Goal: Task Accomplishment & Management: Use online tool/utility

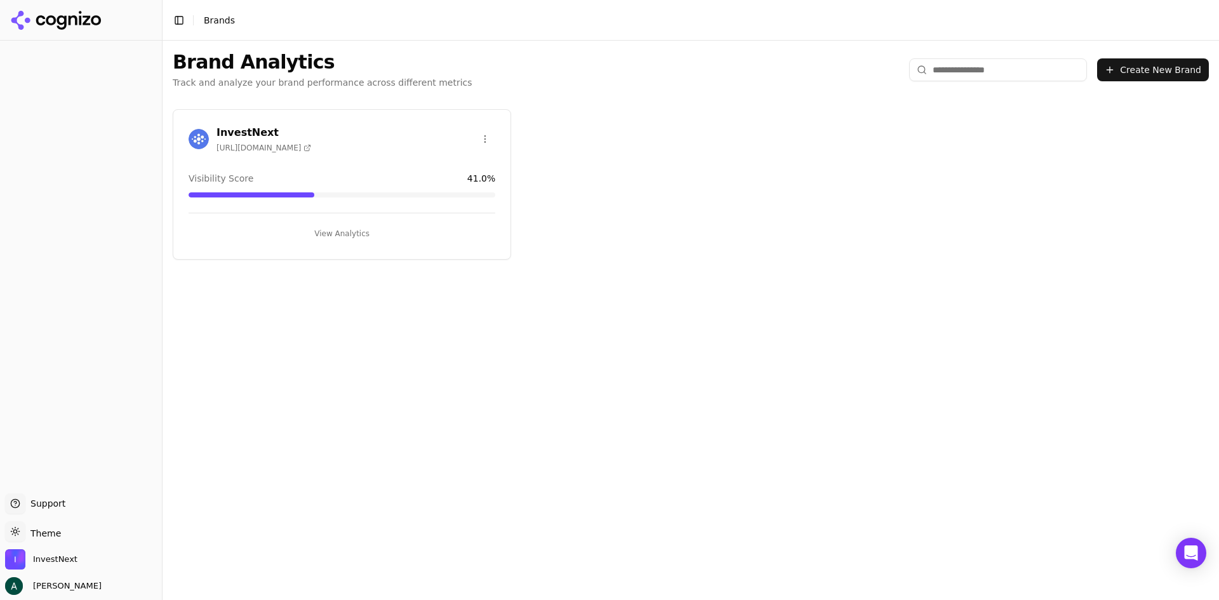
click at [335, 236] on button "View Analytics" at bounding box center [342, 233] width 307 height 20
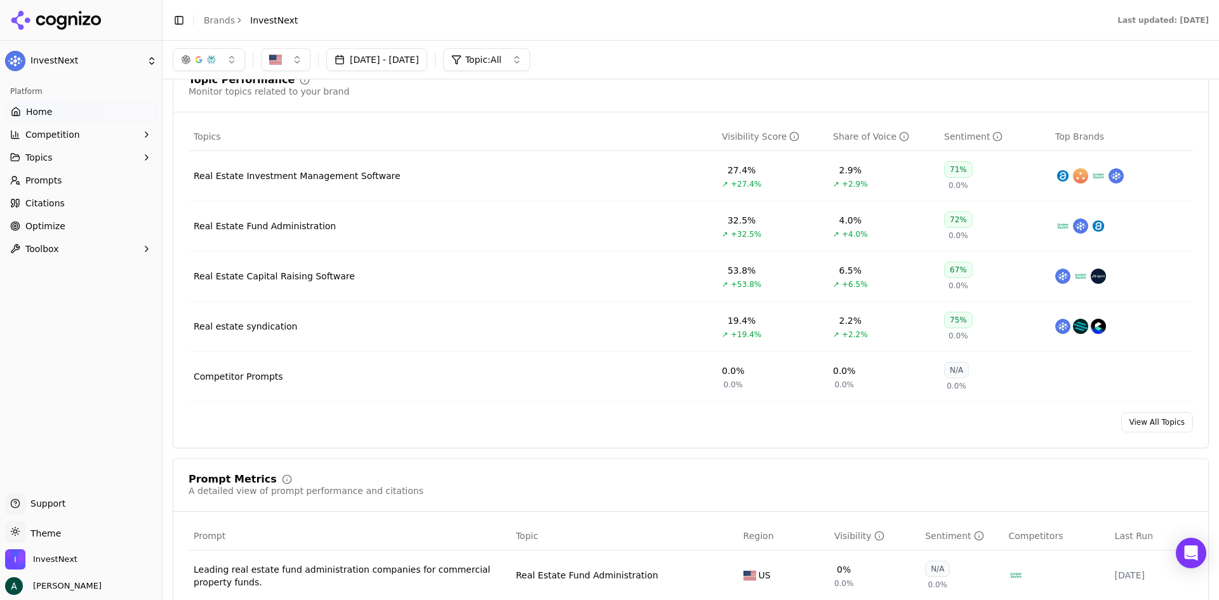
scroll to position [444, 0]
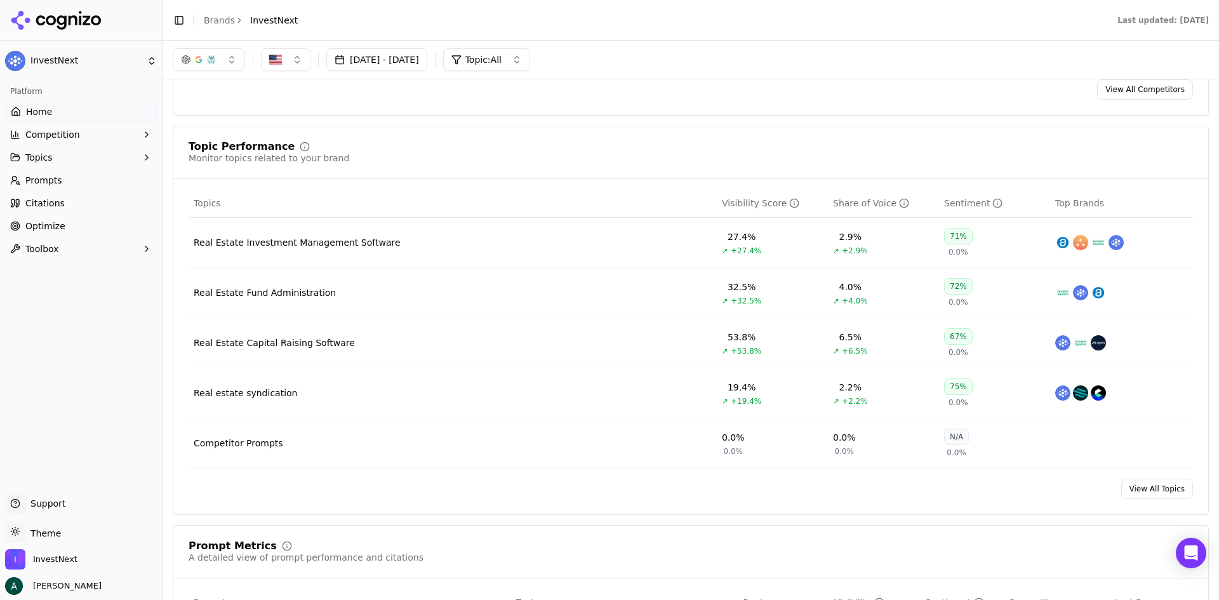
click at [442, 341] on td "Real Estate Capital Raising Software" at bounding box center [453, 343] width 528 height 50
click at [291, 348] on div "Real Estate Capital Raising Software" at bounding box center [274, 342] width 161 height 13
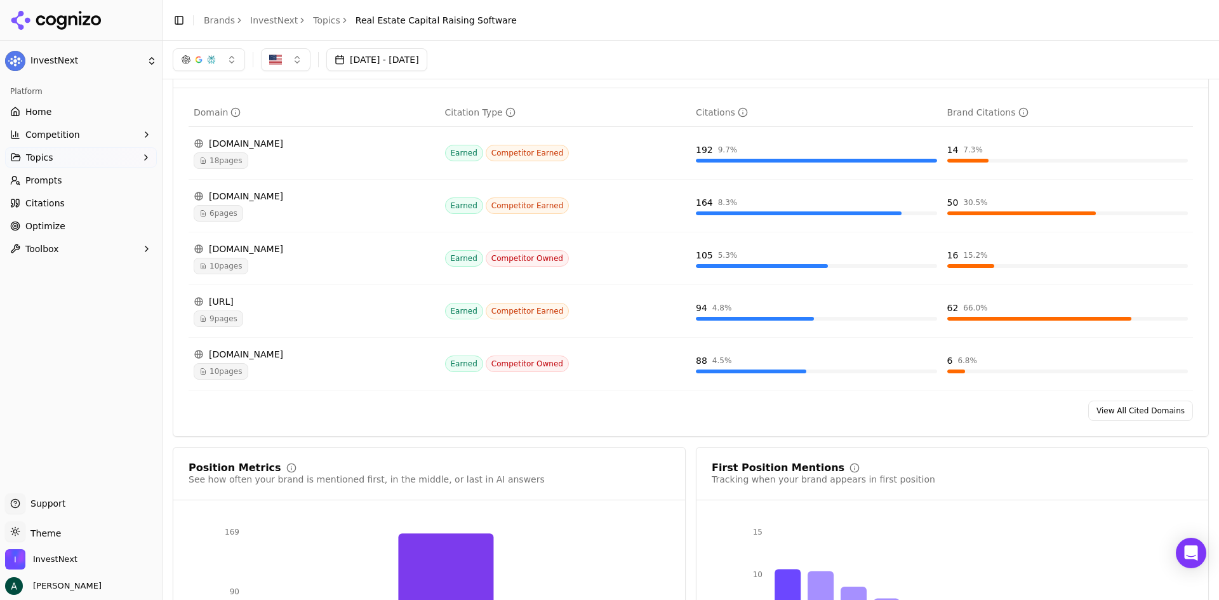
scroll to position [734, 0]
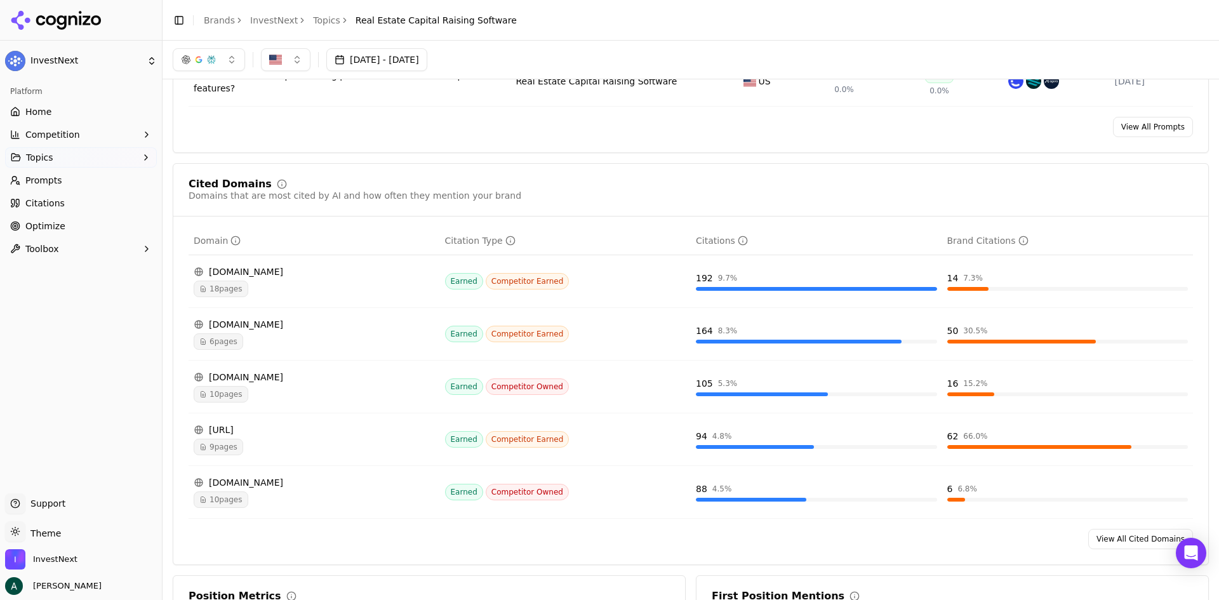
click at [52, 225] on span "Optimize" at bounding box center [45, 226] width 40 height 13
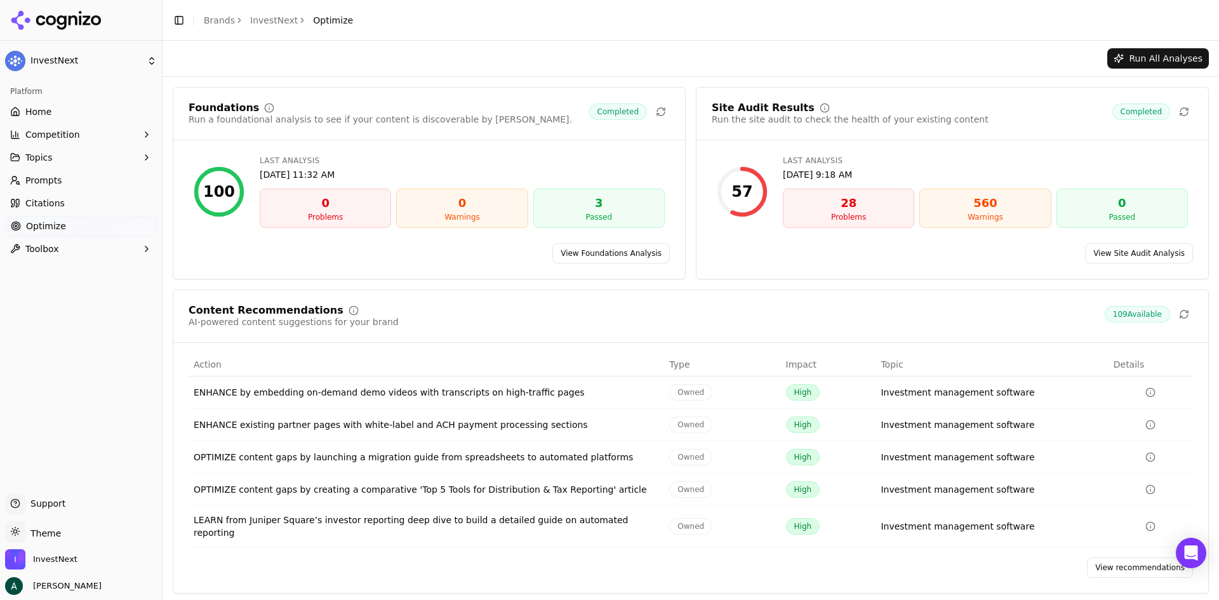
click at [1110, 557] on link "View recommendations" at bounding box center [1140, 567] width 106 height 20
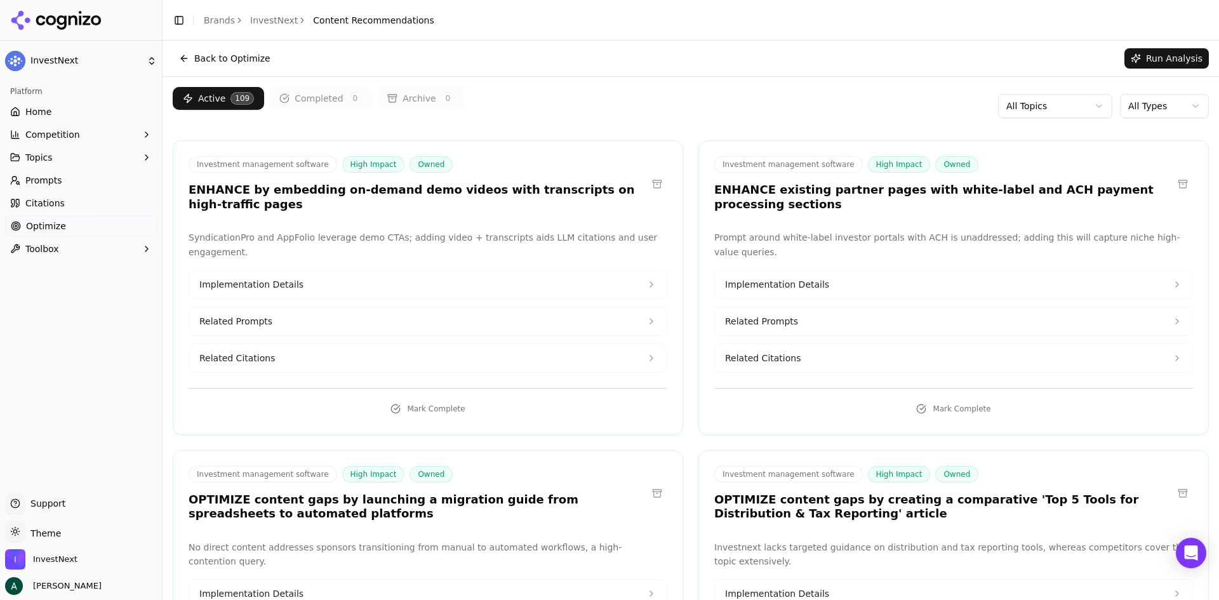
click at [1065, 105] on html "InvestNext Platform Home Competition Topics Prompts Citations Optimize Toolbox …" at bounding box center [609, 300] width 1219 height 600
click at [1131, 105] on html "InvestNext Platform Home Competition Topics Prompts Citations Optimize Toolbox …" at bounding box center [609, 300] width 1219 height 600
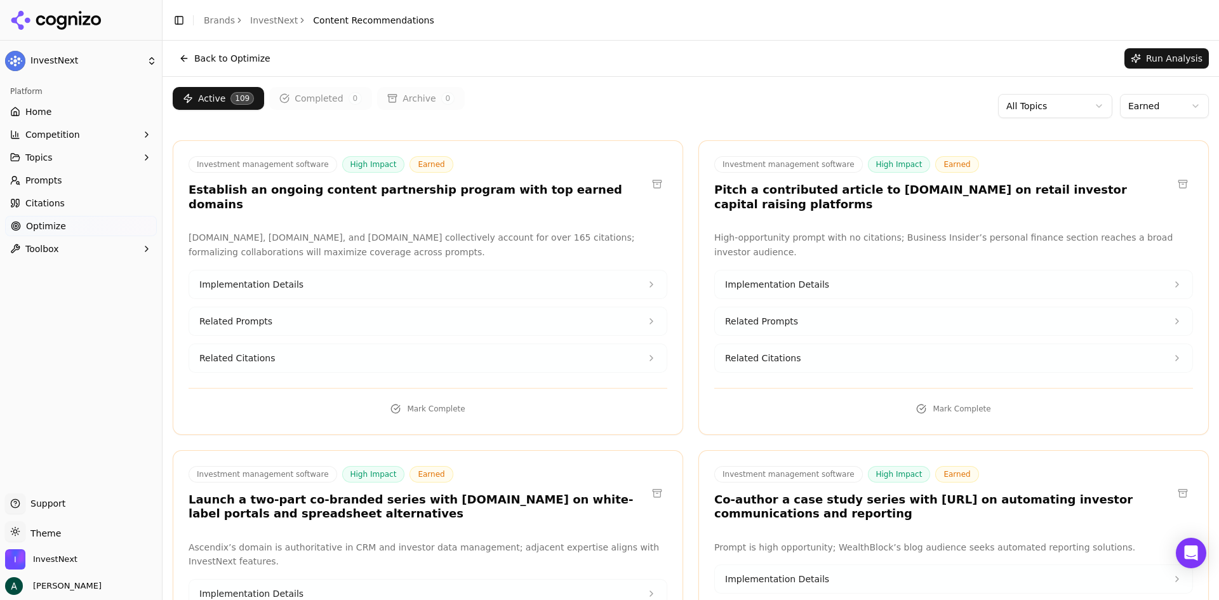
click at [1151, 102] on html "InvestNext Platform Home Competition Topics Prompts Citations Optimize Toolbox …" at bounding box center [609, 300] width 1219 height 600
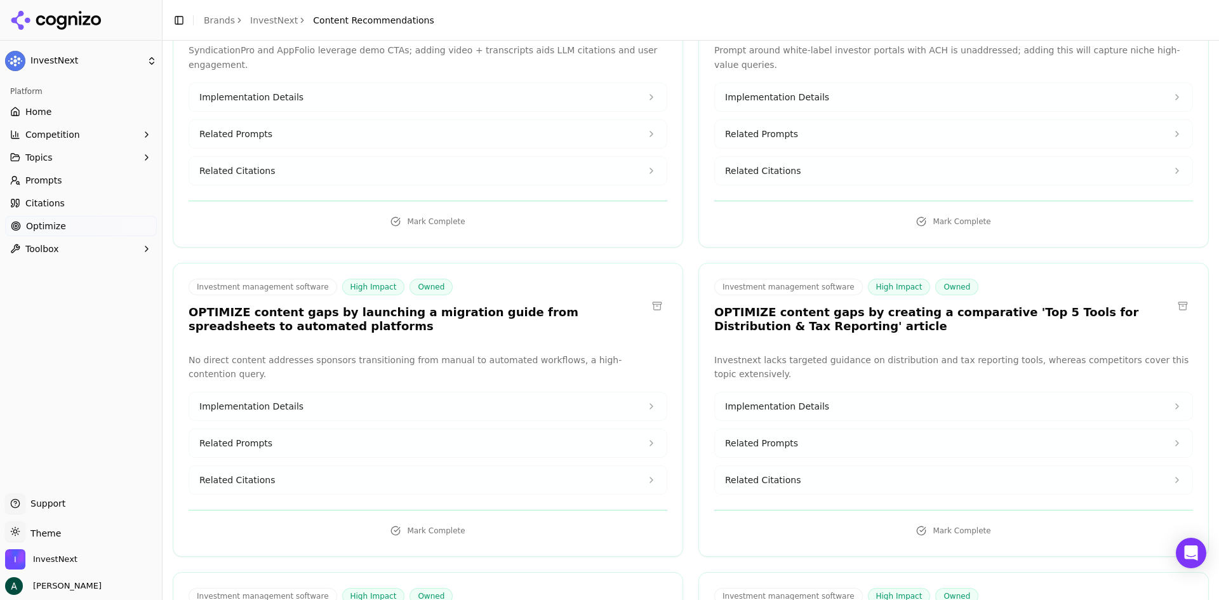
scroll to position [317, 0]
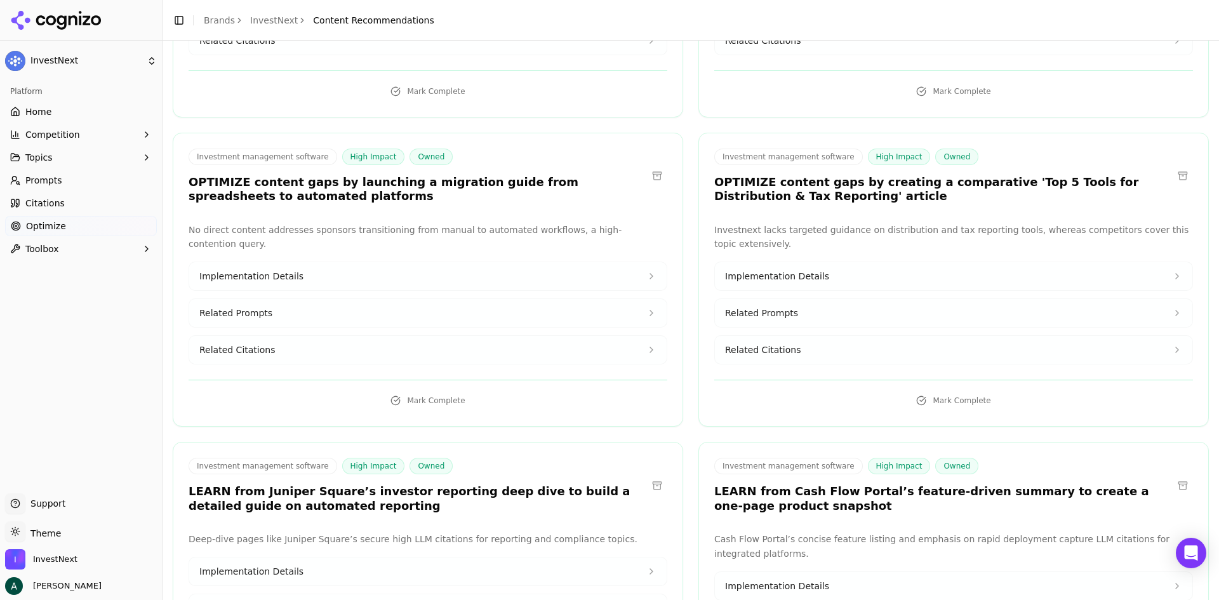
click at [409, 262] on button "Implementation Details" at bounding box center [427, 276] width 477 height 28
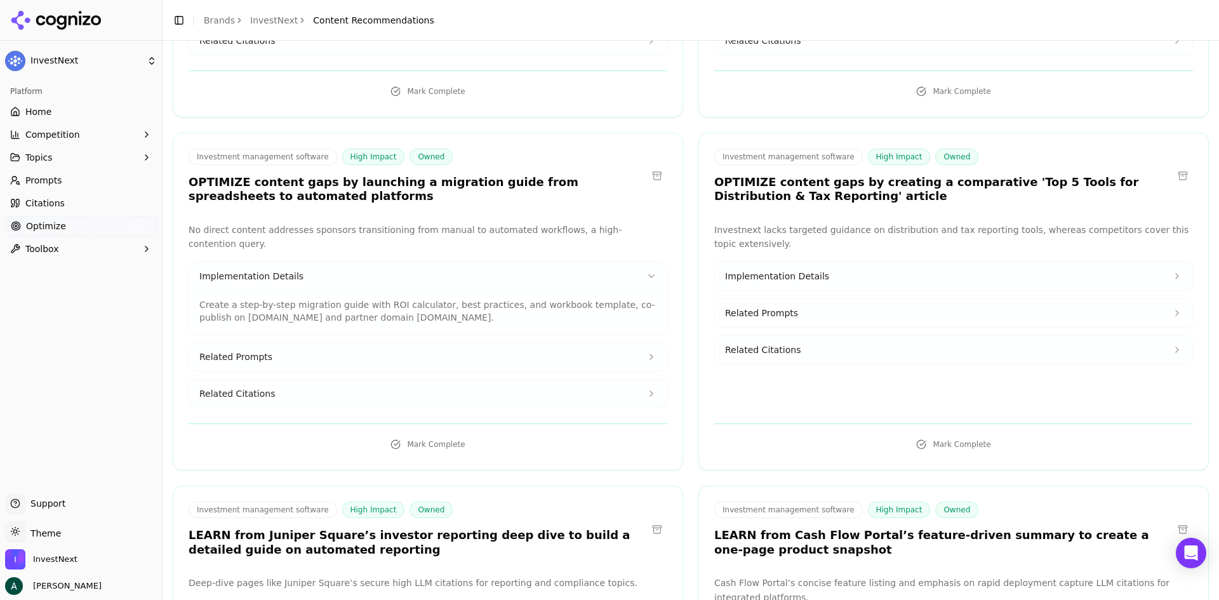
click at [394, 343] on button "Related Prompts" at bounding box center [427, 357] width 477 height 28
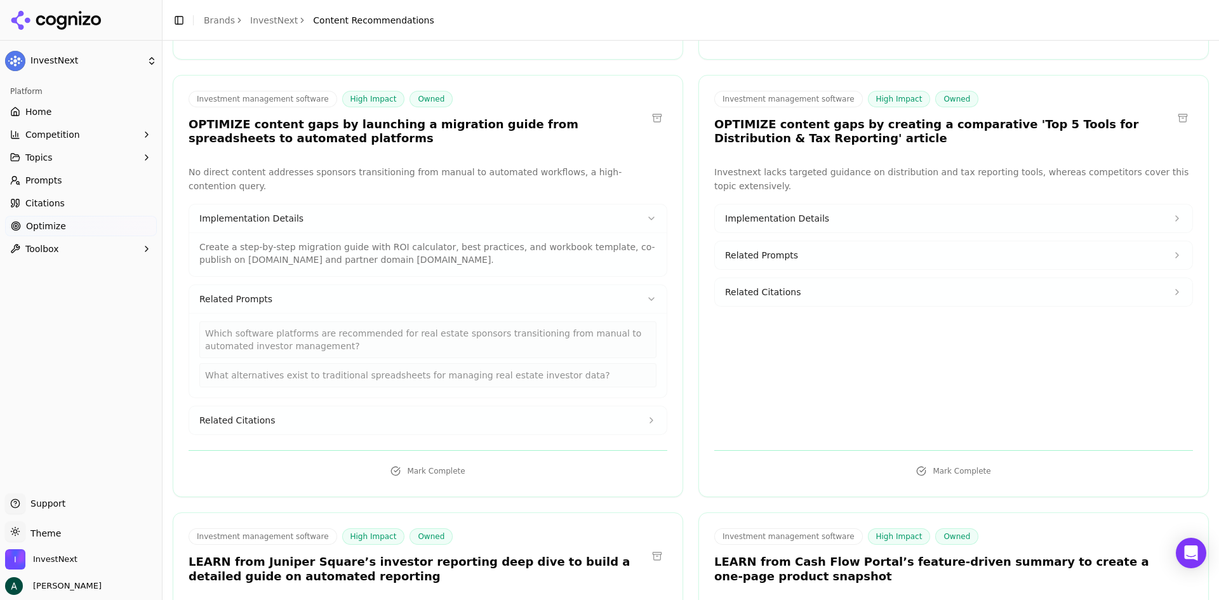
scroll to position [444, 0]
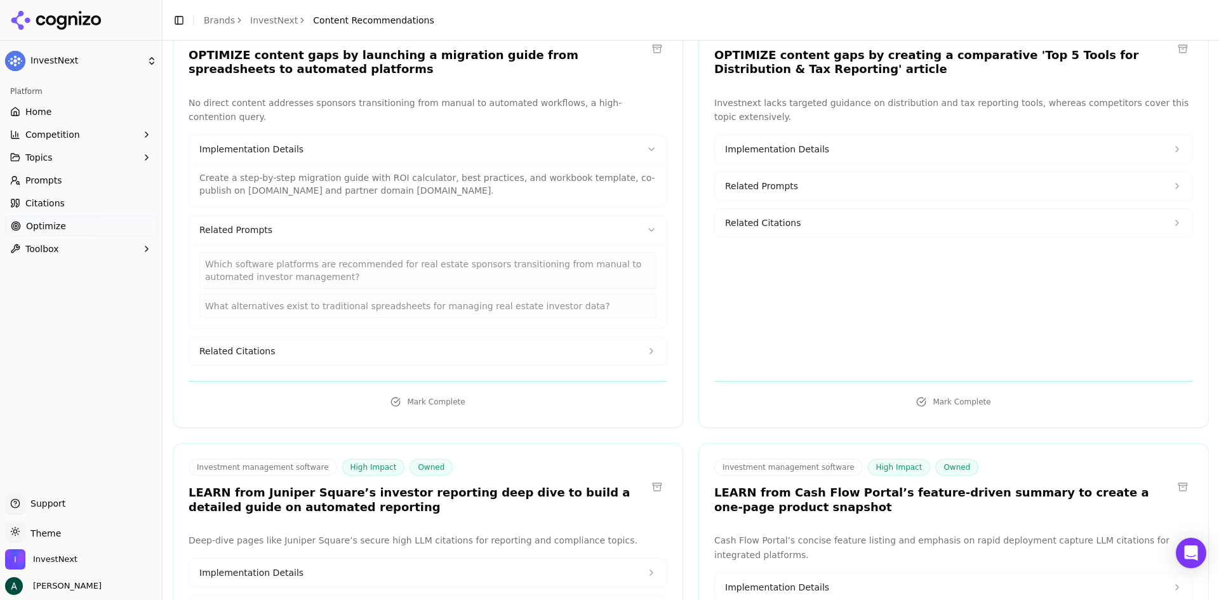
click at [404, 337] on button "Related Citations" at bounding box center [427, 351] width 477 height 28
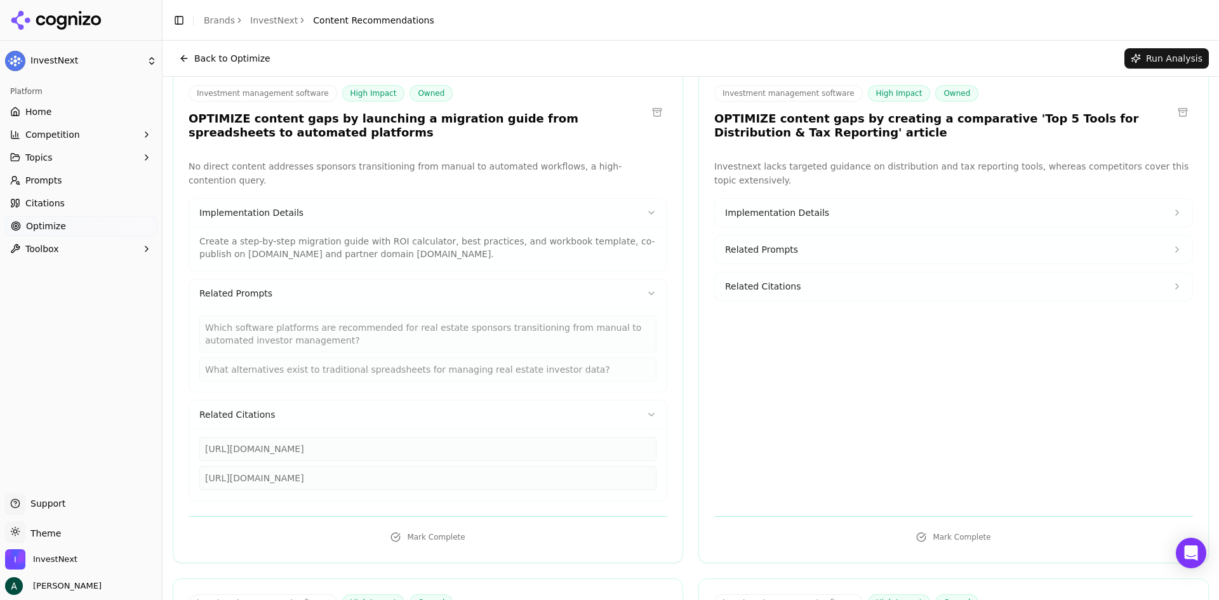
scroll to position [317, 0]
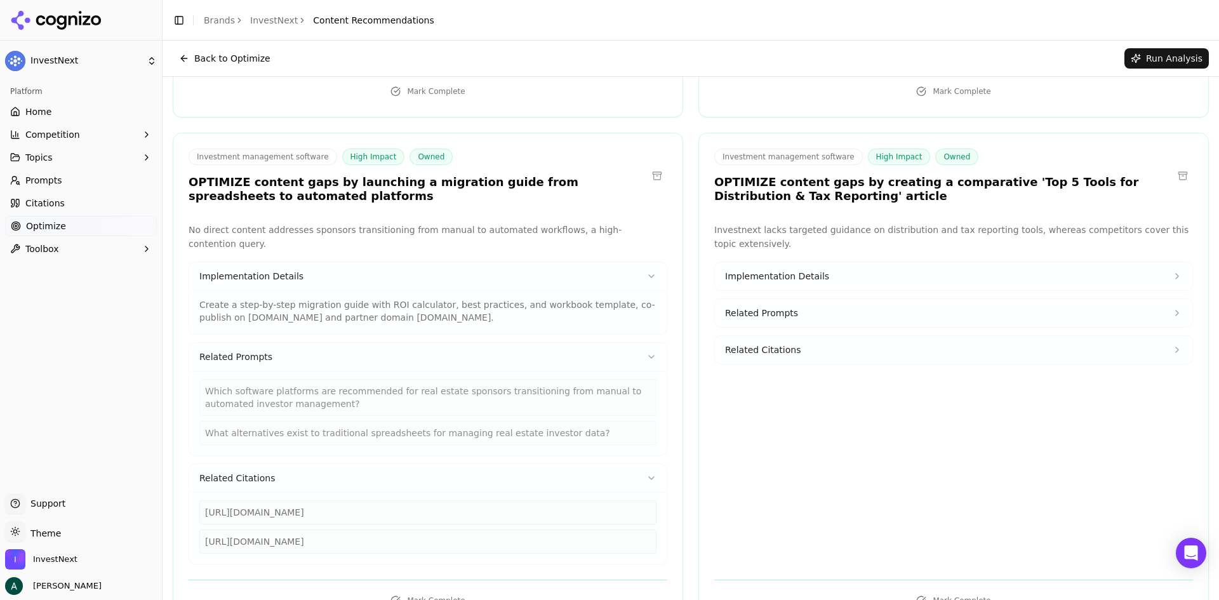
click at [871, 263] on button "Implementation Details" at bounding box center [953, 276] width 477 height 28
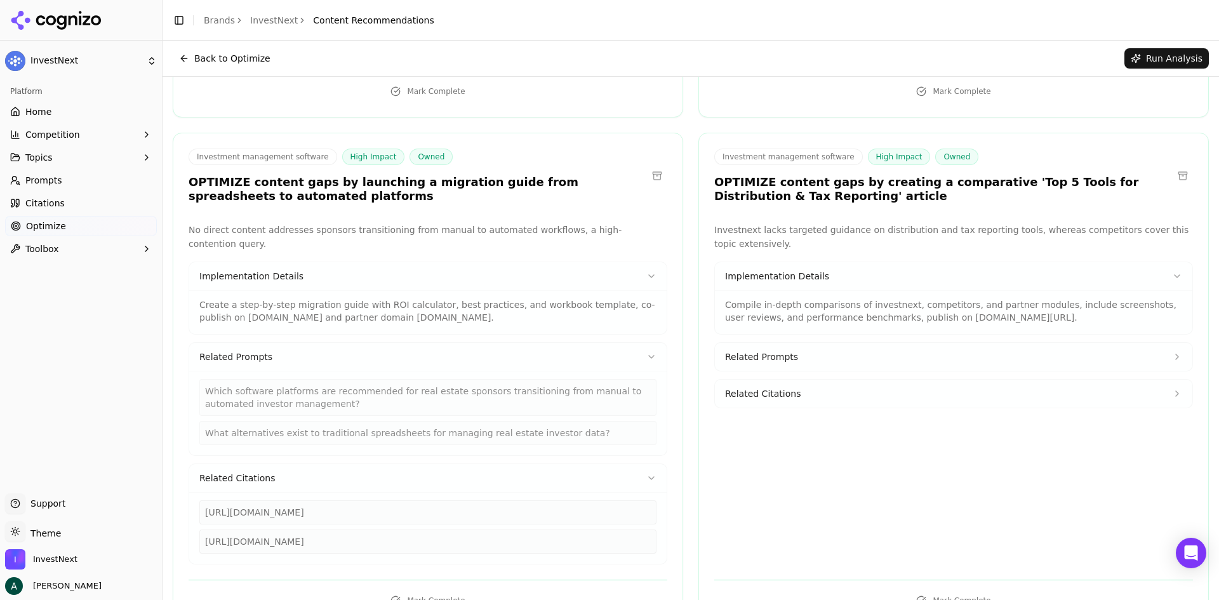
click at [851, 343] on button "Related Prompts" at bounding box center [953, 357] width 477 height 28
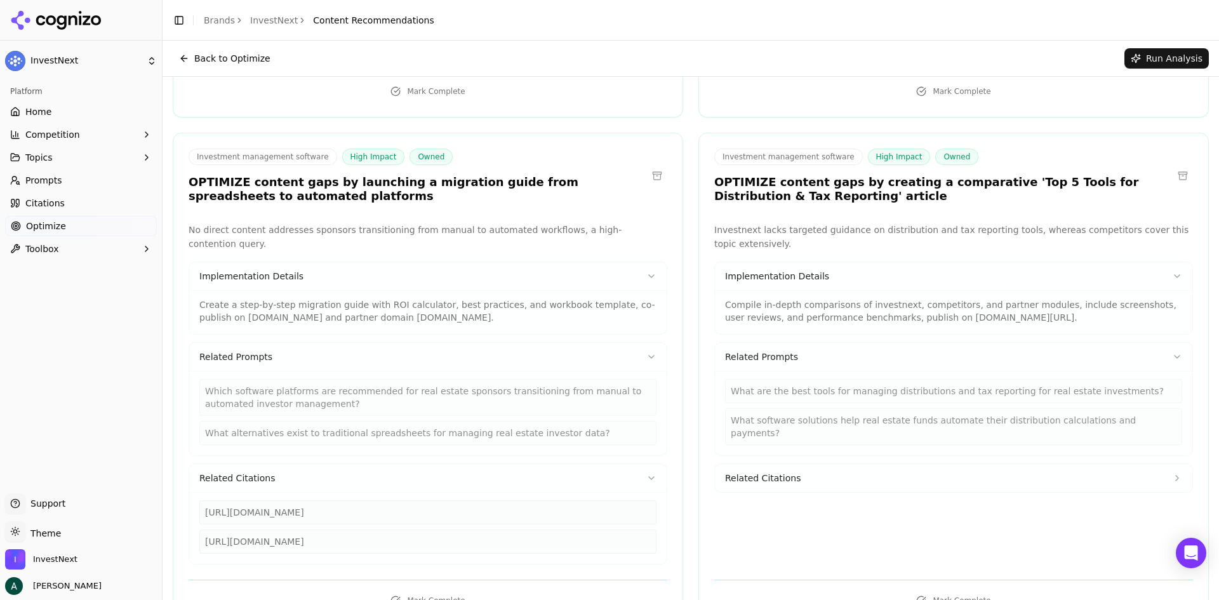
click at [837, 464] on button "Related Citations" at bounding box center [953, 478] width 477 height 28
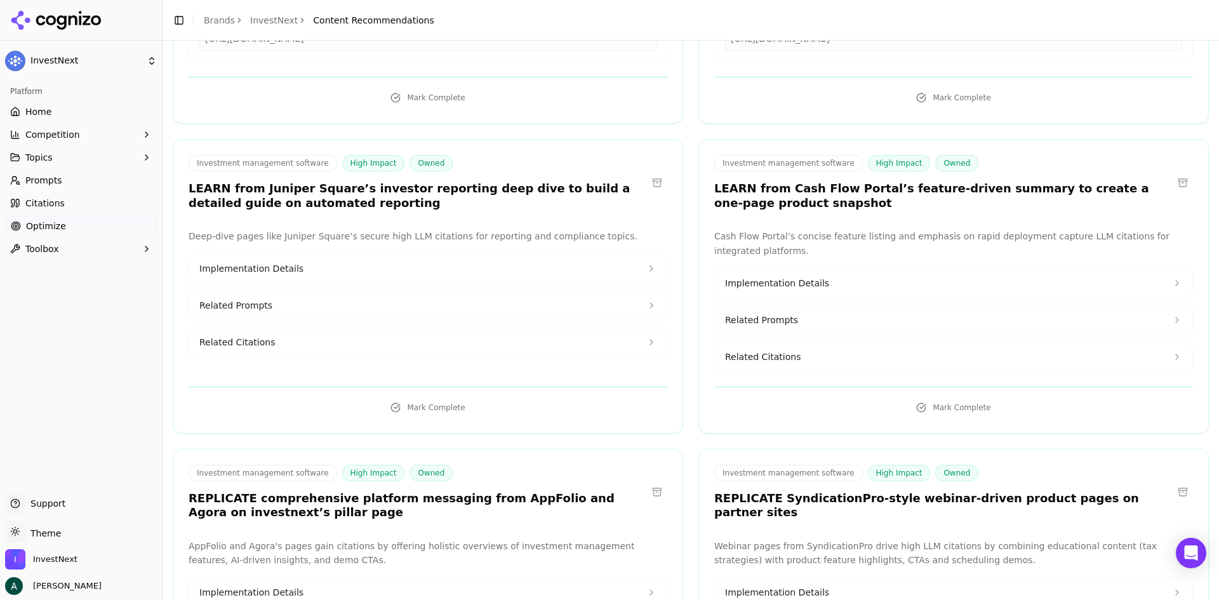
scroll to position [825, 0]
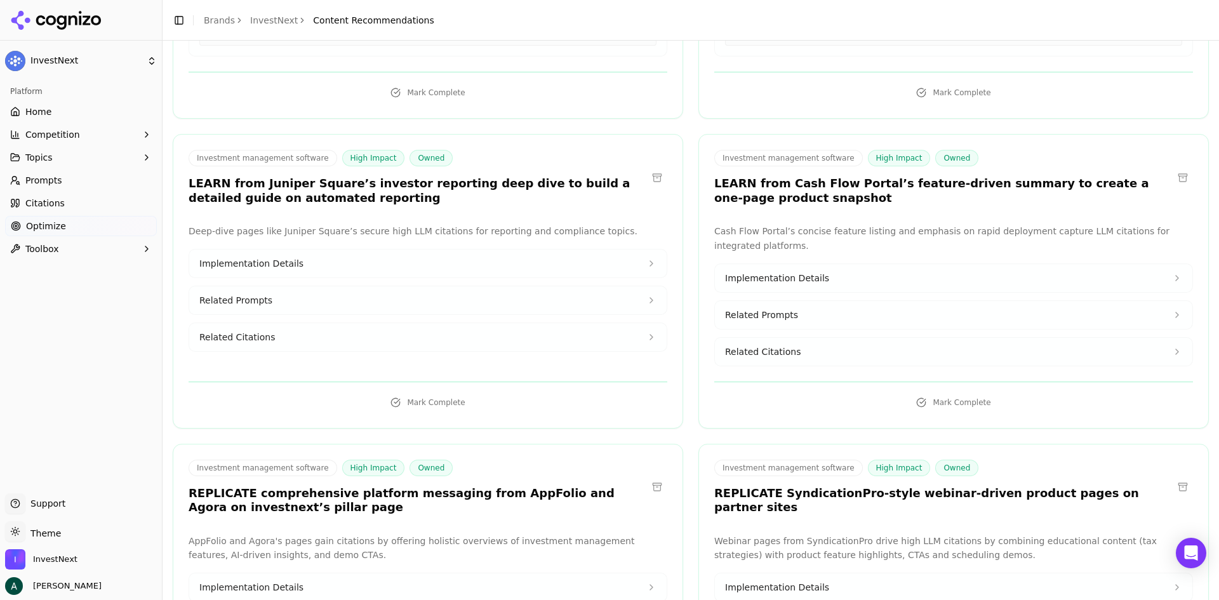
click at [792, 272] on span "Implementation Details" at bounding box center [777, 278] width 104 height 13
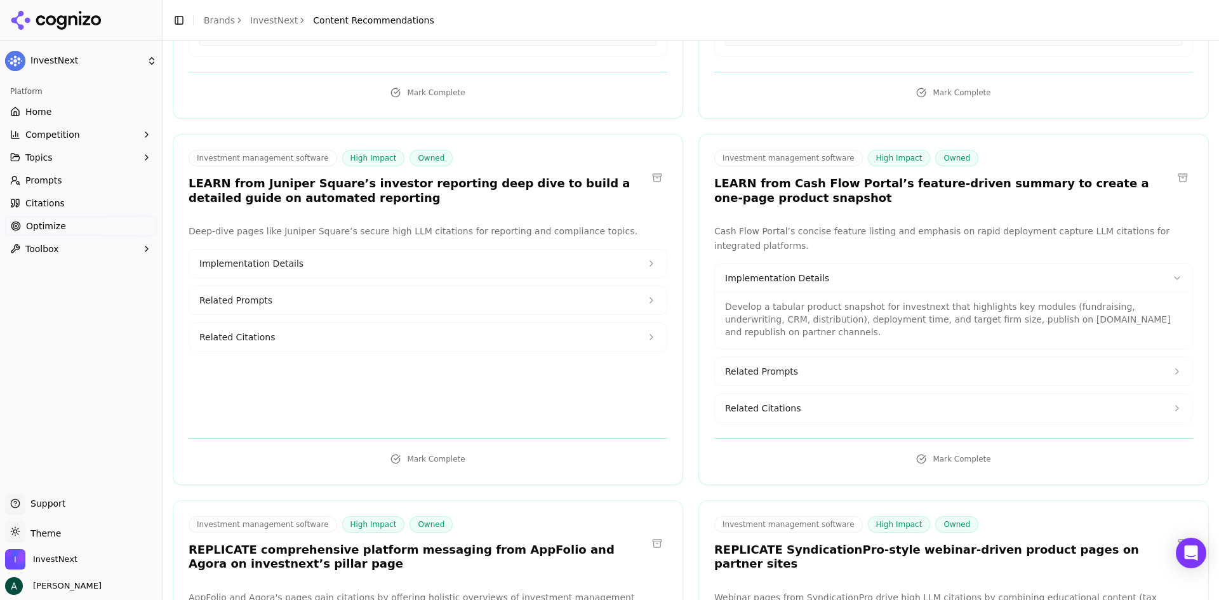
click at [806, 357] on button "Related Prompts" at bounding box center [953, 371] width 477 height 28
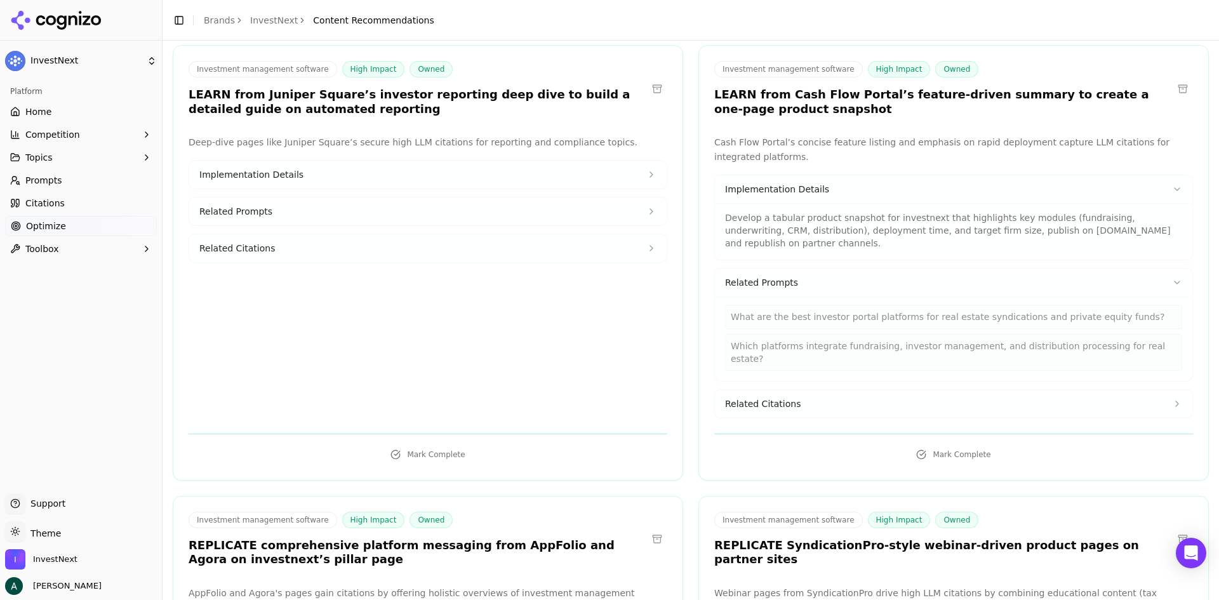
scroll to position [1016, 0]
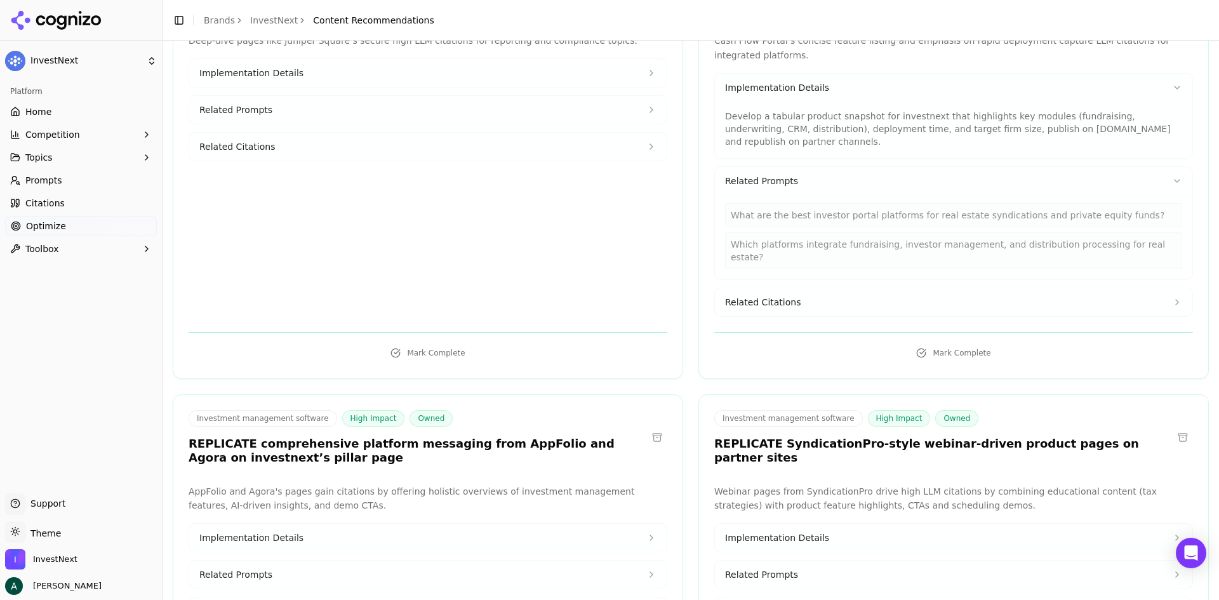
click at [820, 288] on button "Related Citations" at bounding box center [953, 302] width 477 height 28
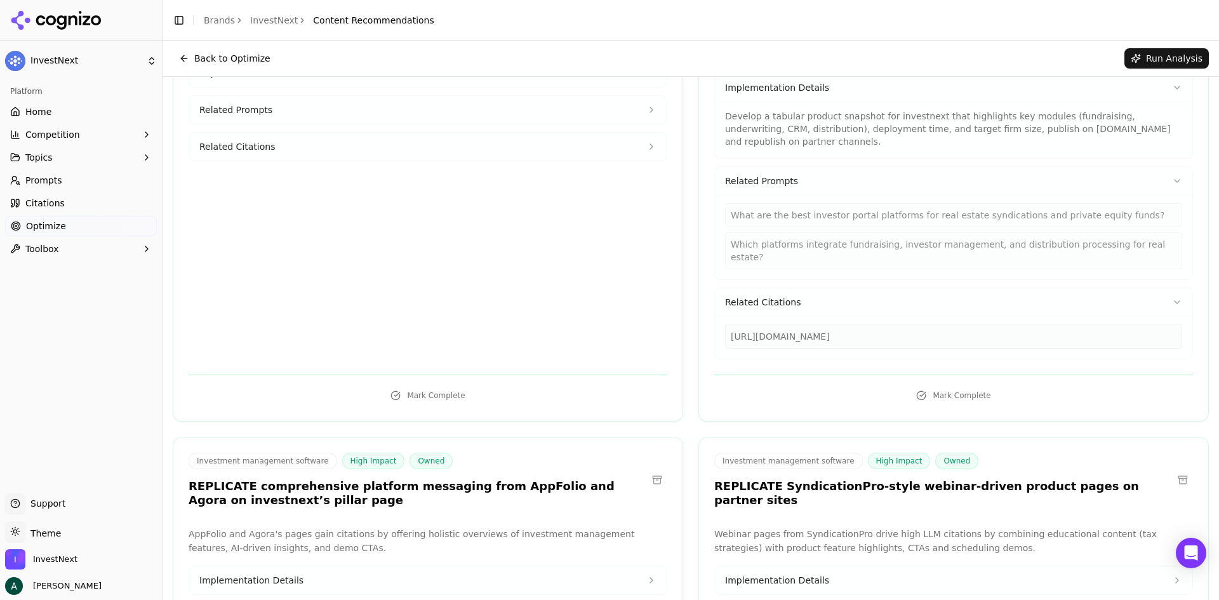
scroll to position [825, 0]
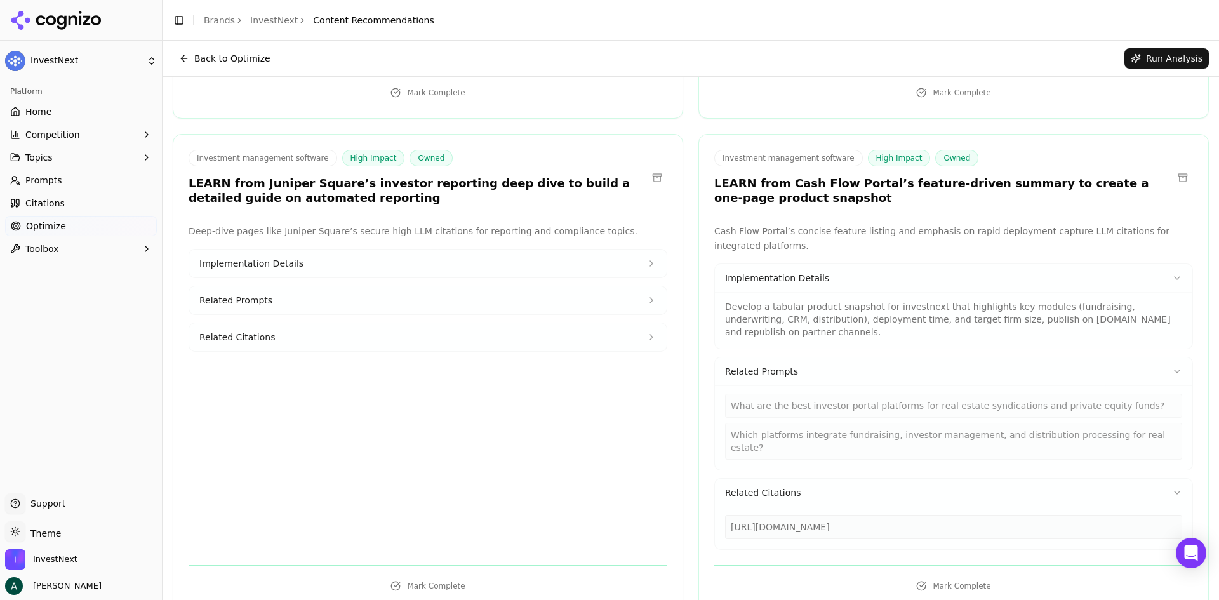
click at [468, 249] on button "Implementation Details" at bounding box center [427, 263] width 477 height 28
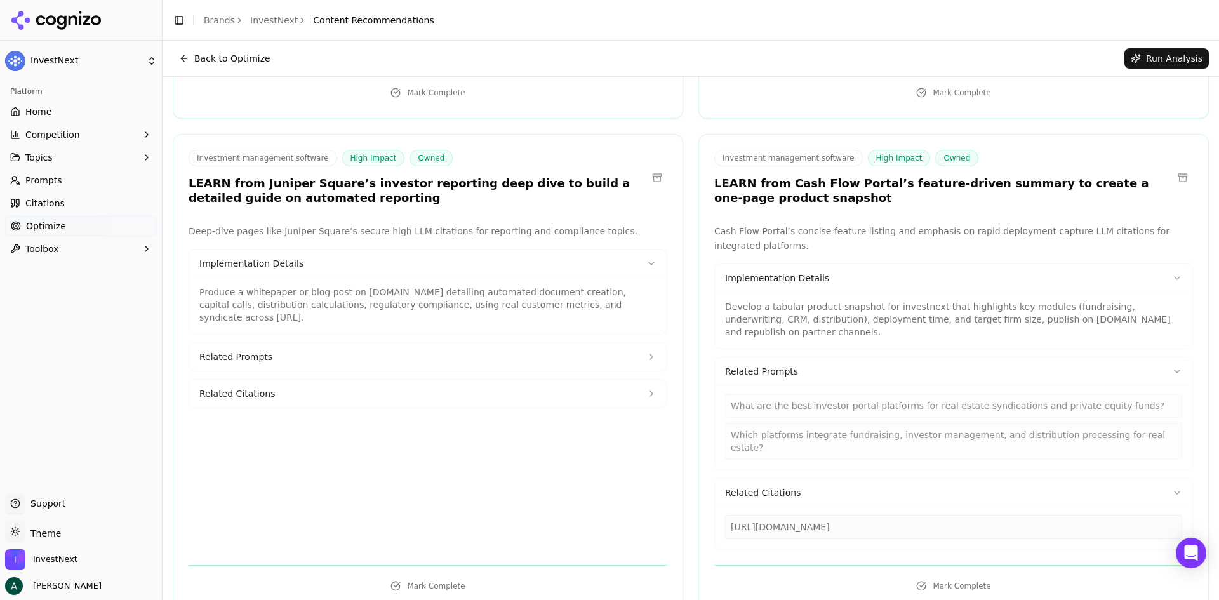
click at [466, 343] on button "Related Prompts" at bounding box center [427, 357] width 477 height 28
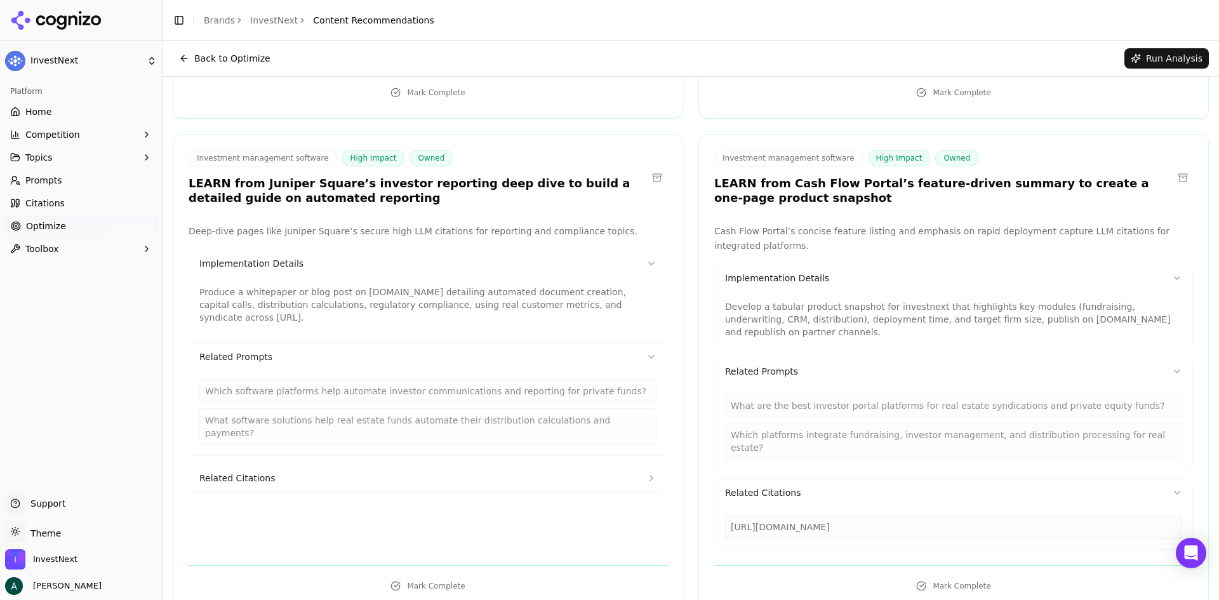
click at [453, 464] on button "Related Citations" at bounding box center [427, 478] width 477 height 28
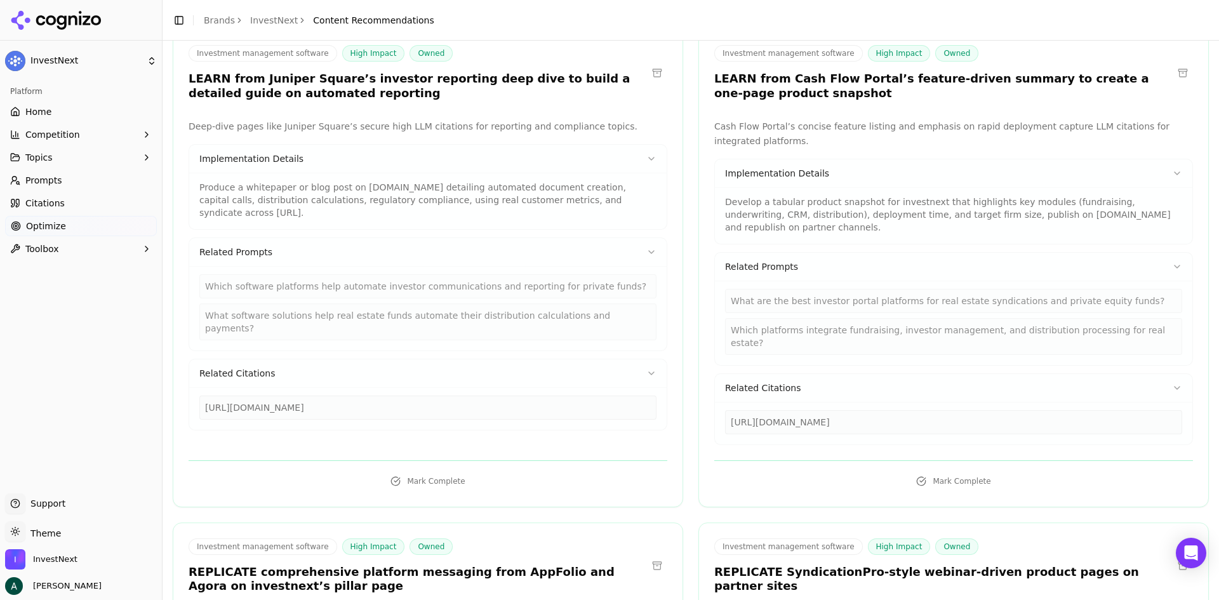
scroll to position [952, 0]
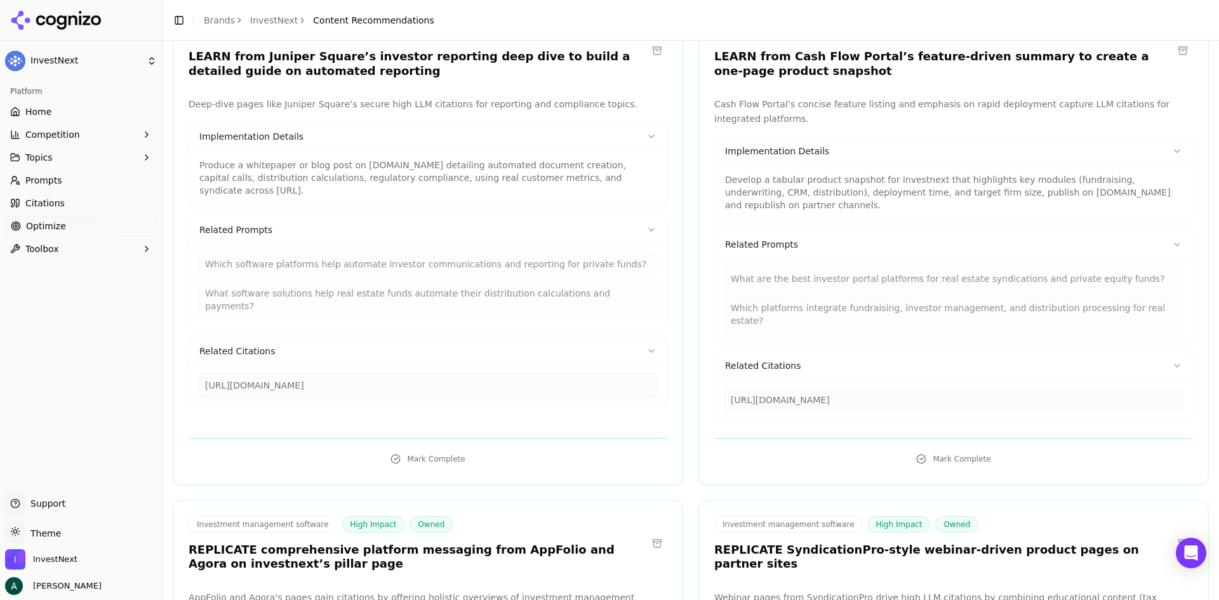
drag, startPoint x: 426, startPoint y: 333, endPoint x: 207, endPoint y: 342, distance: 219.2
click at [207, 373] on div "[URL][DOMAIN_NAME]" at bounding box center [427, 385] width 457 height 24
copy div "[URL][DOMAIN_NAME]"
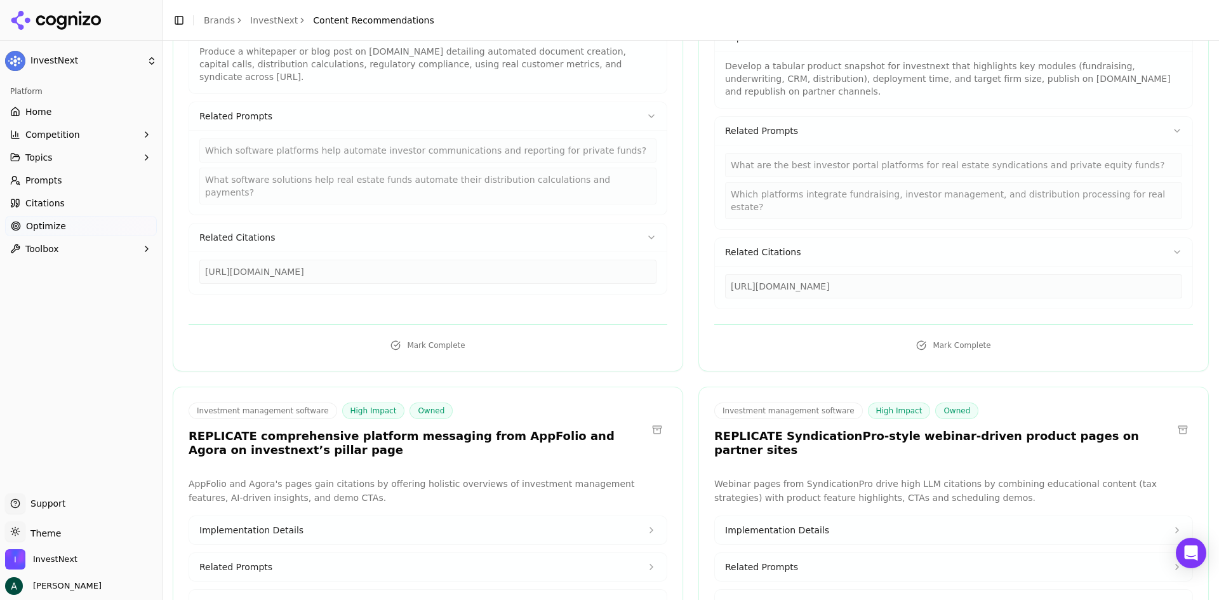
scroll to position [1269, 0]
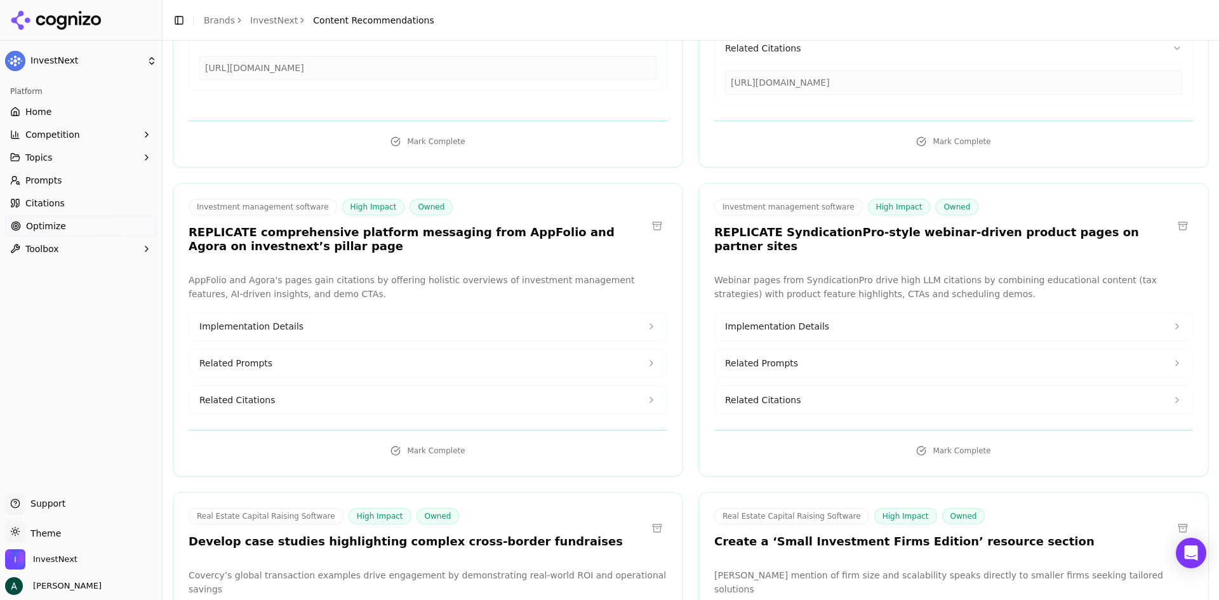
click at [434, 312] on button "Implementation Details" at bounding box center [427, 326] width 477 height 28
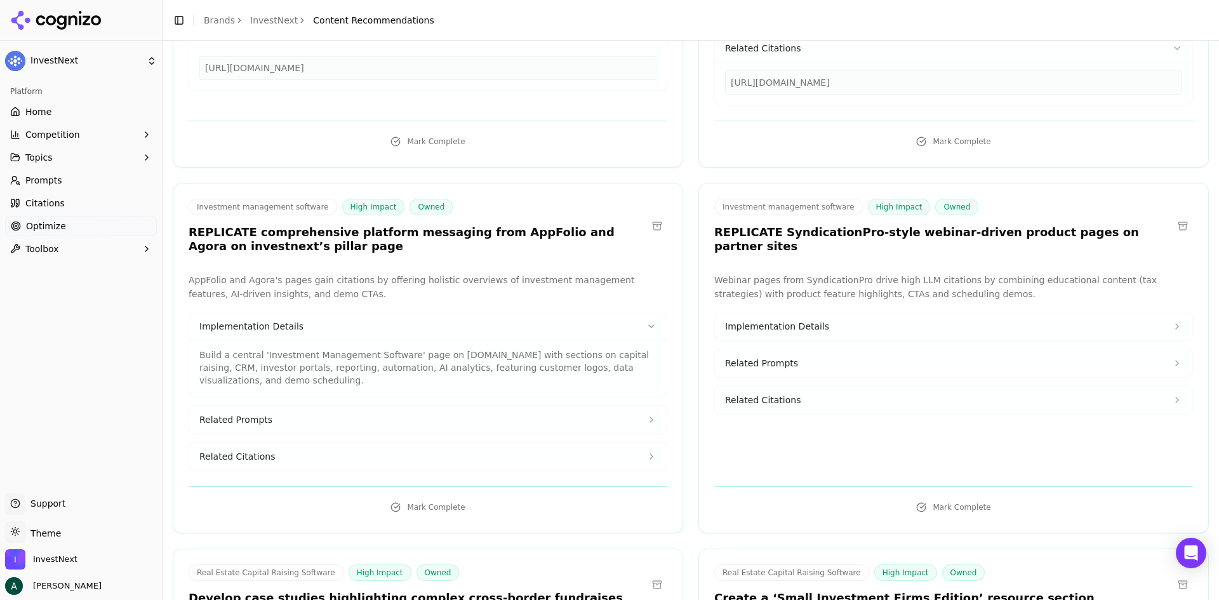
click at [401, 406] on button "Related Prompts" at bounding box center [427, 420] width 477 height 28
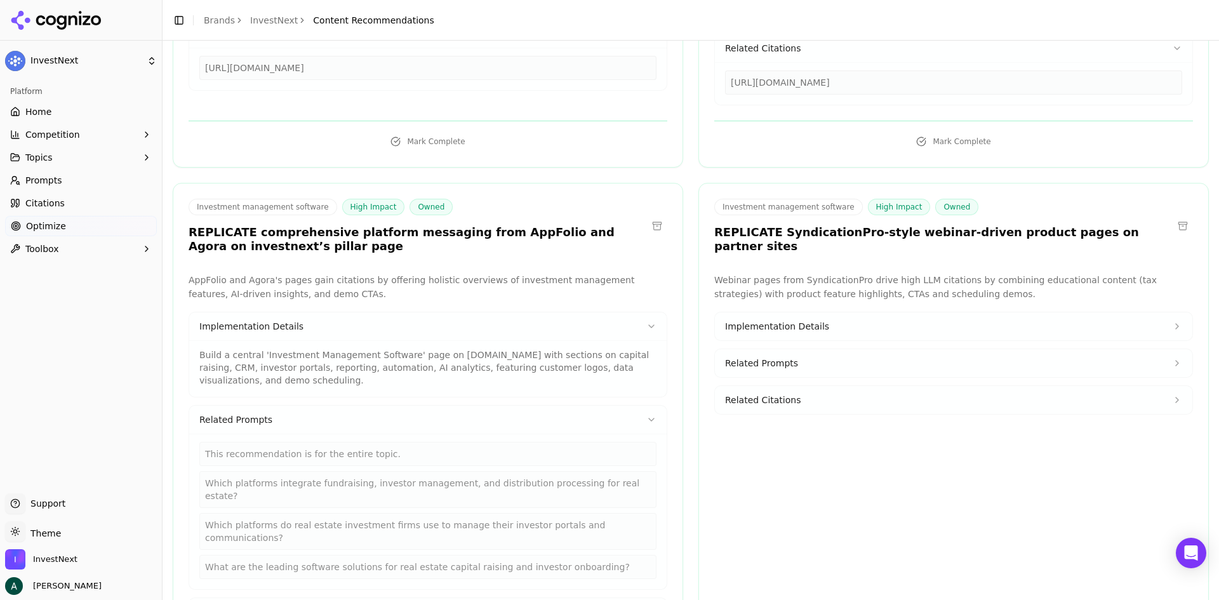
scroll to position [1460, 0]
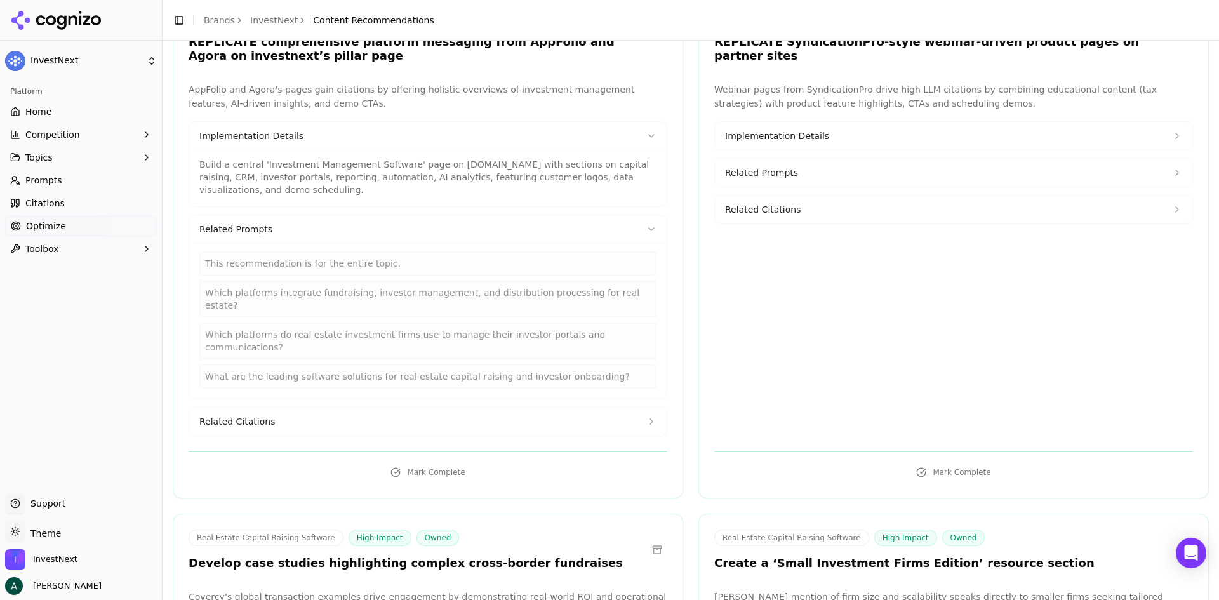
click at [408, 407] on button "Related Citations" at bounding box center [427, 421] width 477 height 28
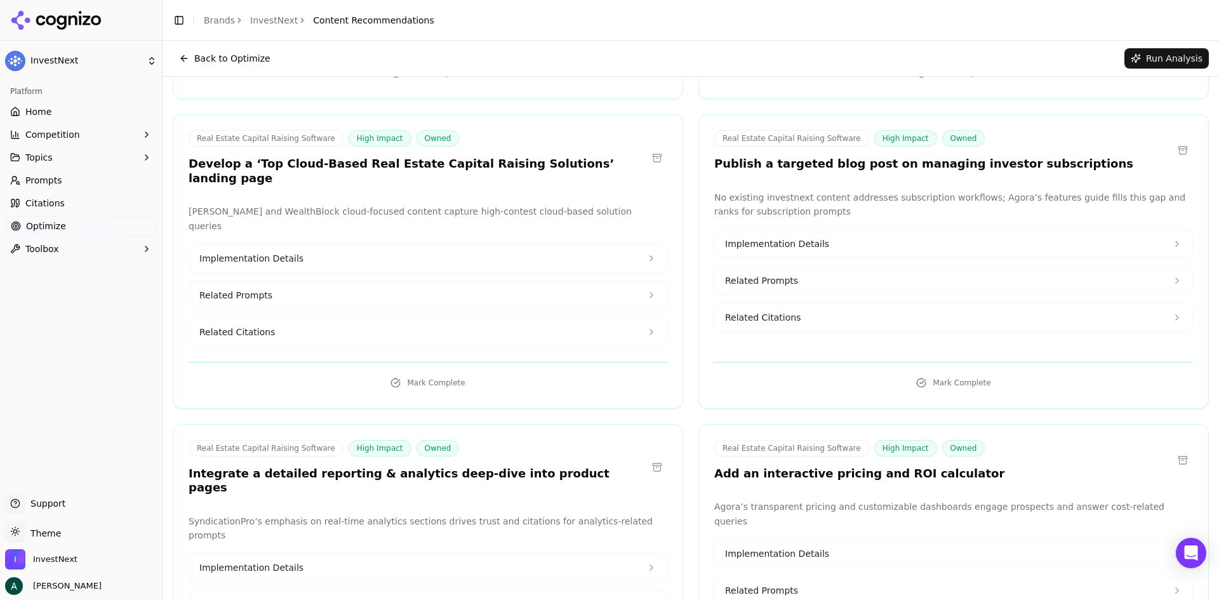
scroll to position [2158, 0]
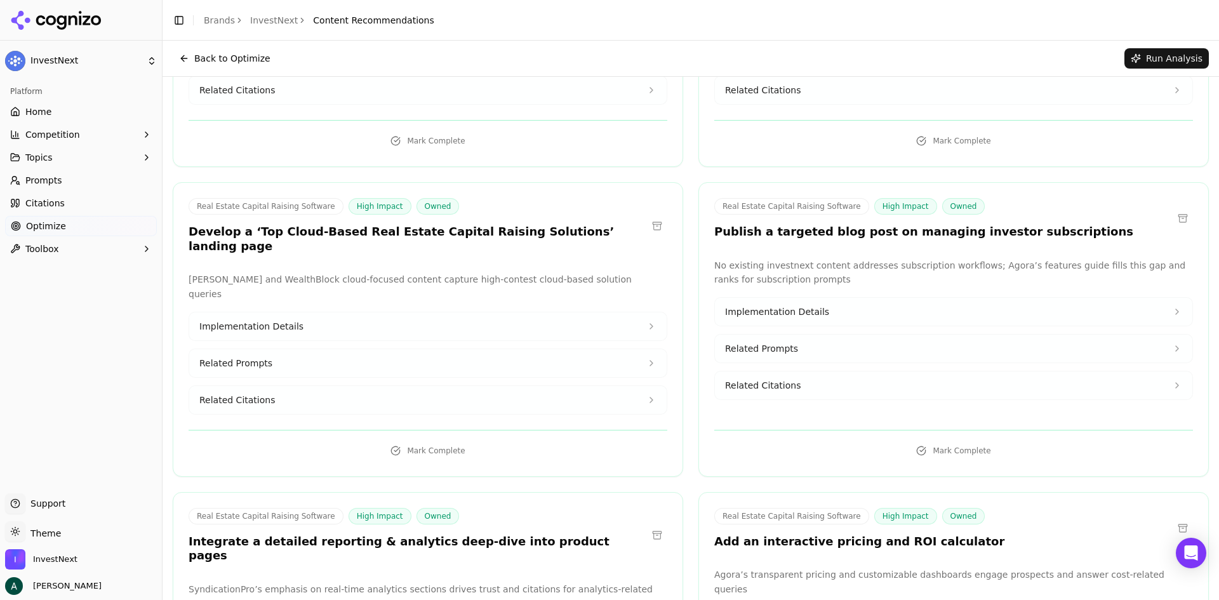
click at [866, 371] on button "Related Citations" at bounding box center [953, 385] width 477 height 28
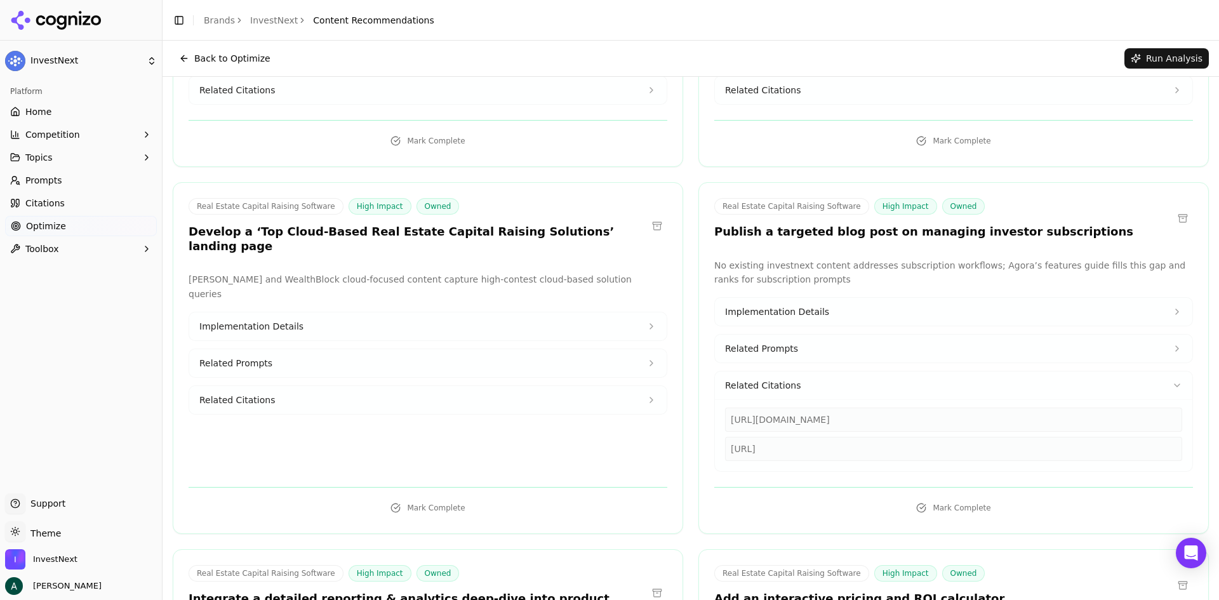
click at [843, 335] on button "Related Prompts" at bounding box center [953, 349] width 477 height 28
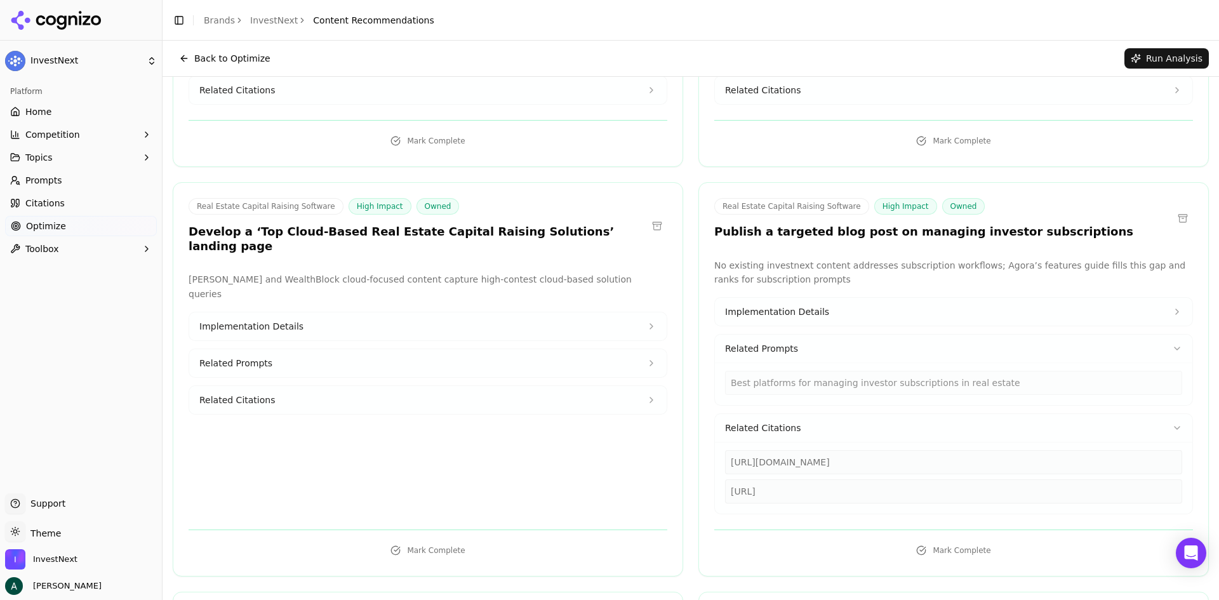
click at [835, 298] on button "Implementation Details" at bounding box center [953, 312] width 477 height 28
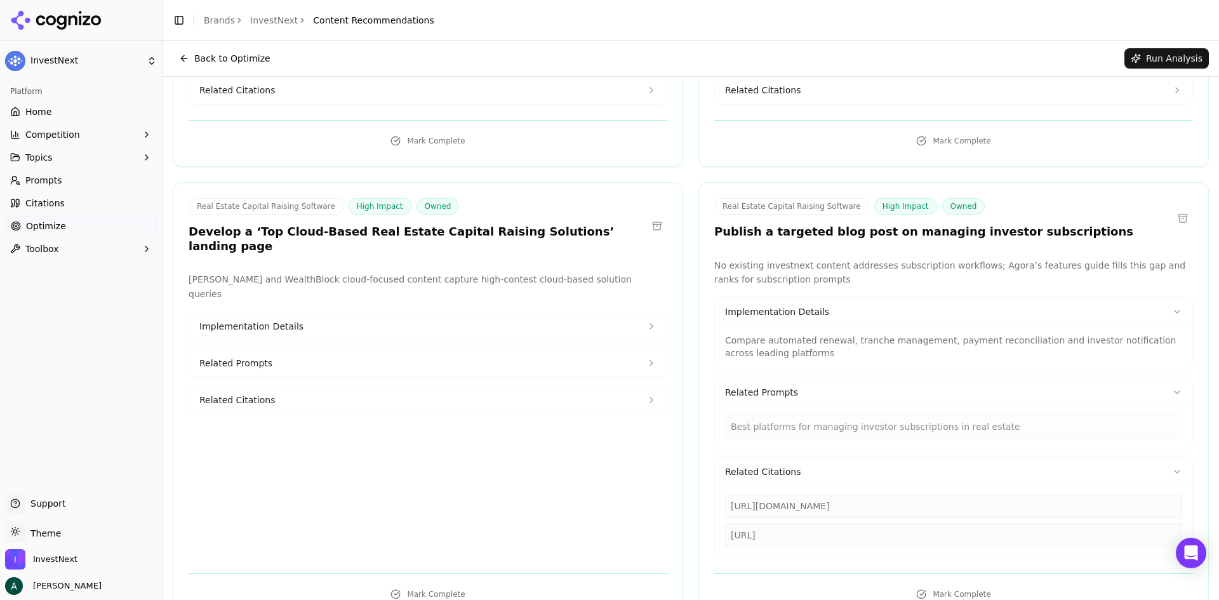
click at [928, 578] on button "Mark Complete" at bounding box center [953, 594] width 479 height 20
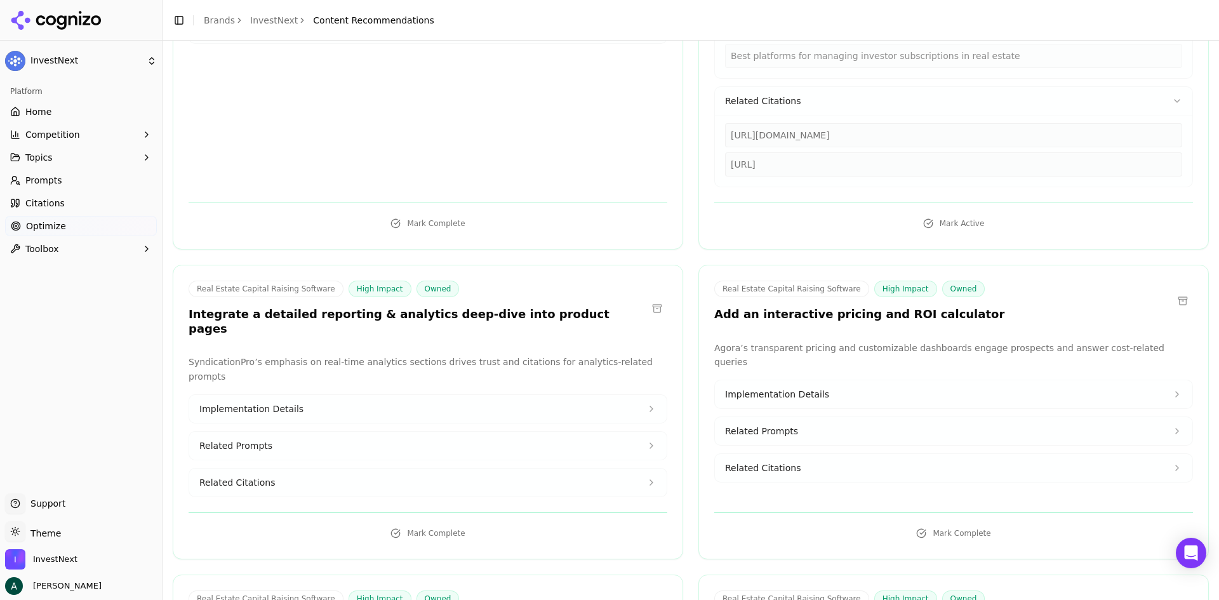
scroll to position [2602, 0]
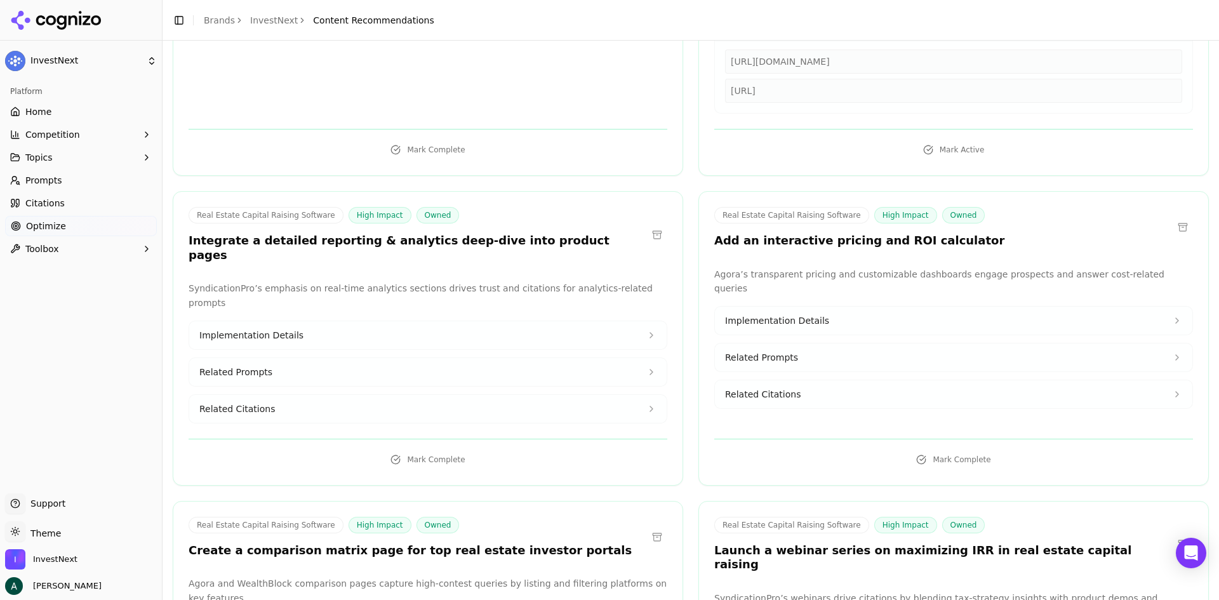
click at [1172, 217] on button at bounding box center [1182, 227] width 20 height 20
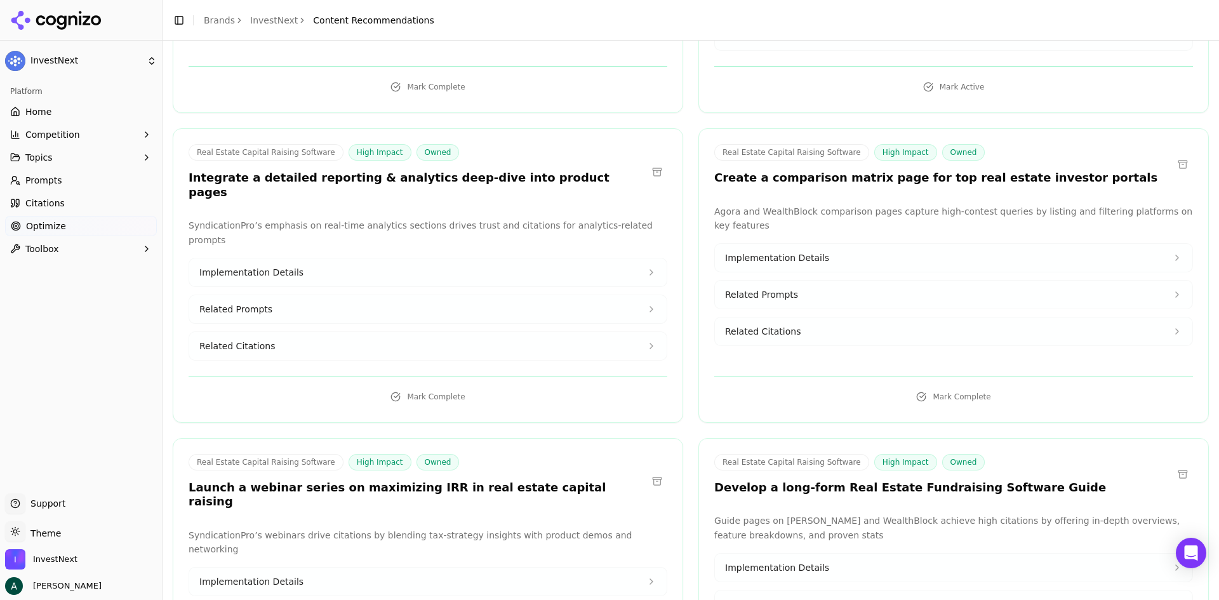
scroll to position [2856, 0]
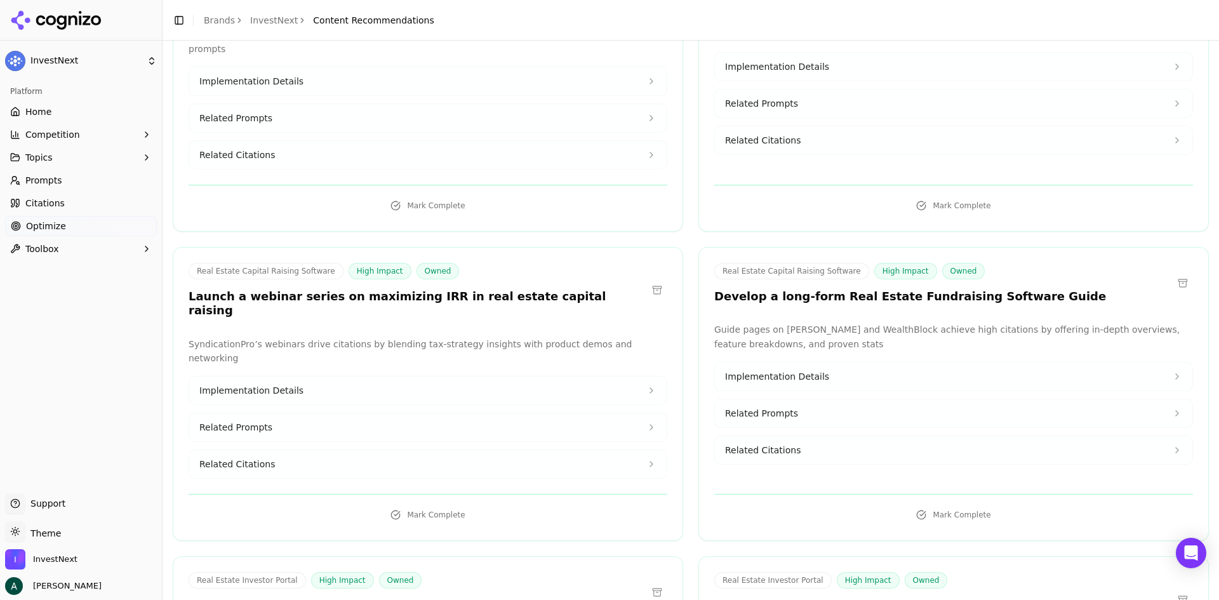
click at [520, 413] on button "Related Prompts" at bounding box center [427, 427] width 477 height 28
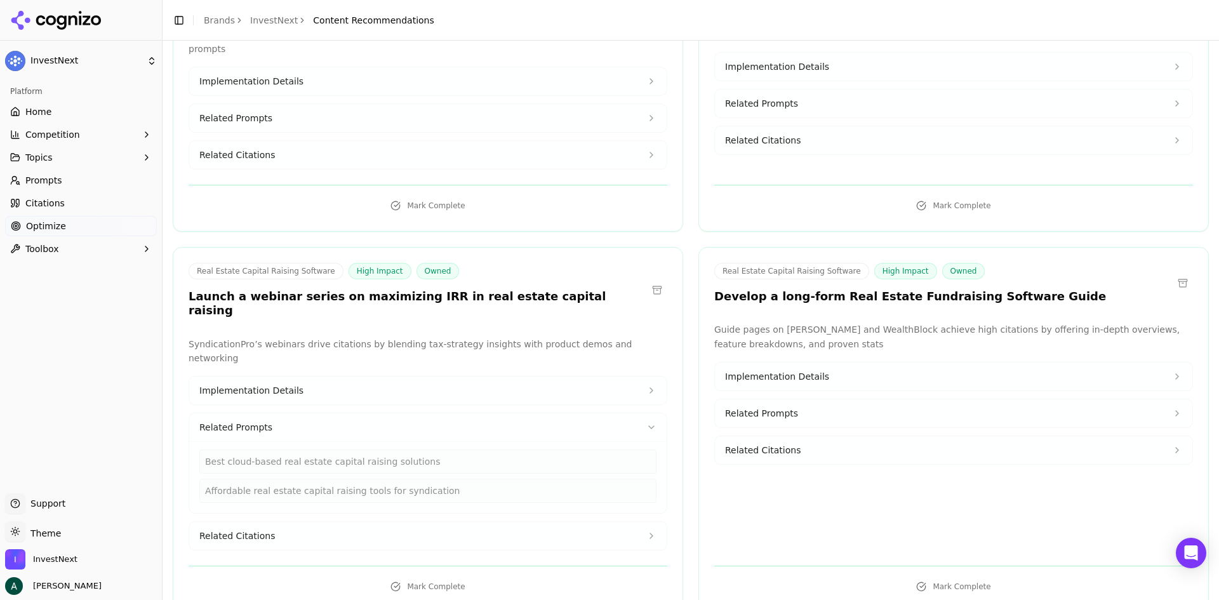
click at [525, 413] on button "Related Prompts" at bounding box center [427, 427] width 477 height 28
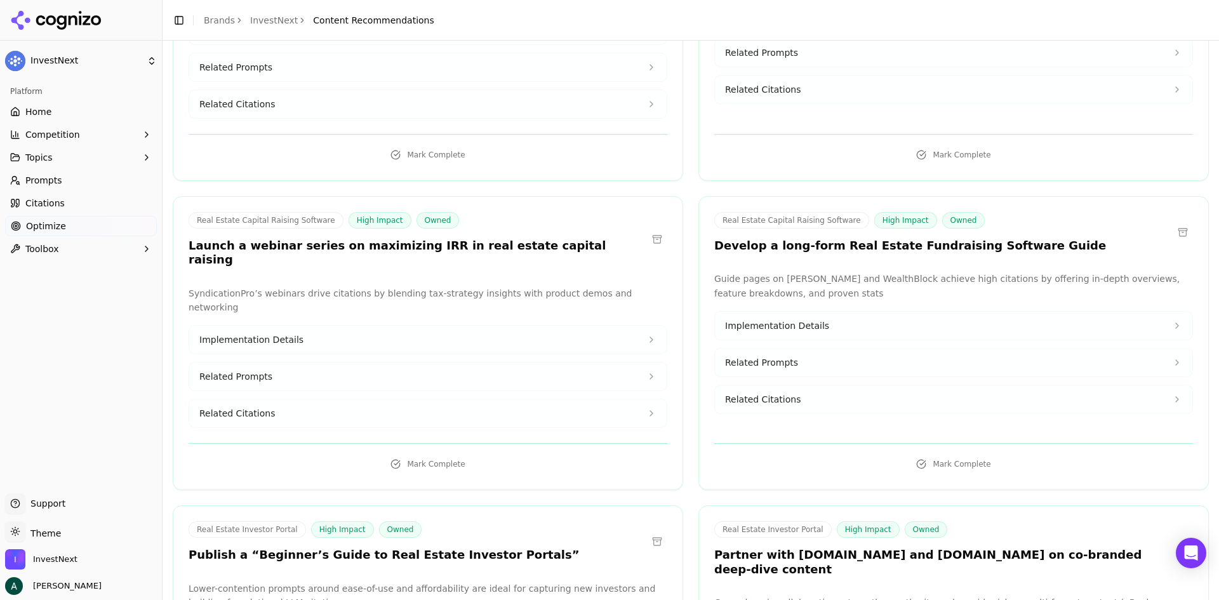
scroll to position [2983, 0]
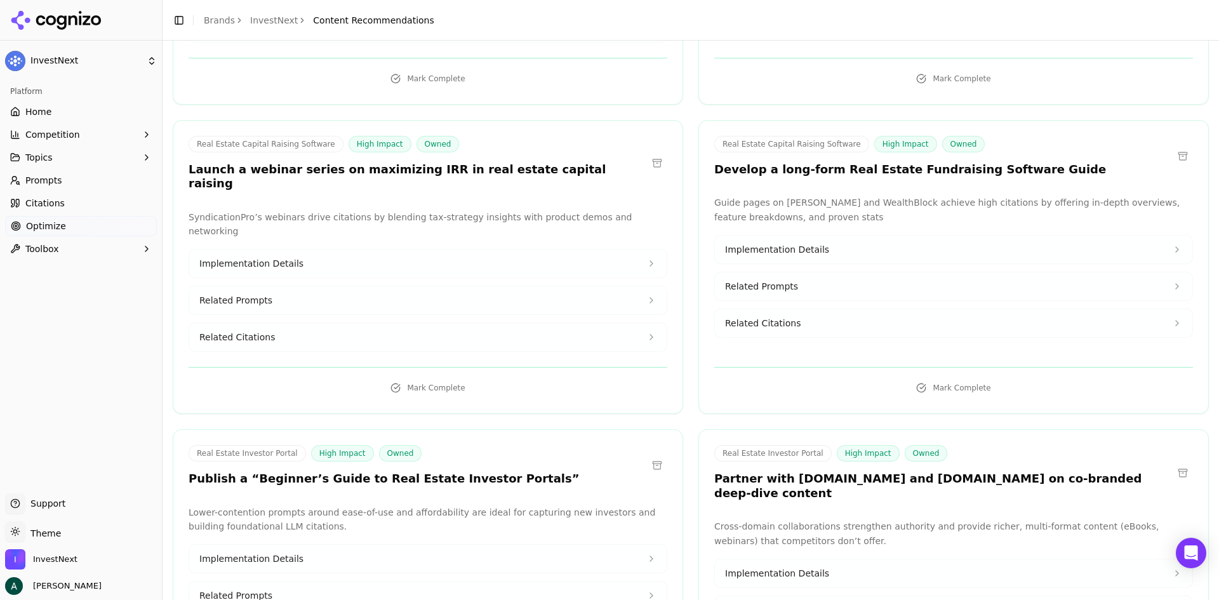
click at [790, 272] on button "Related Prompts" at bounding box center [953, 286] width 477 height 28
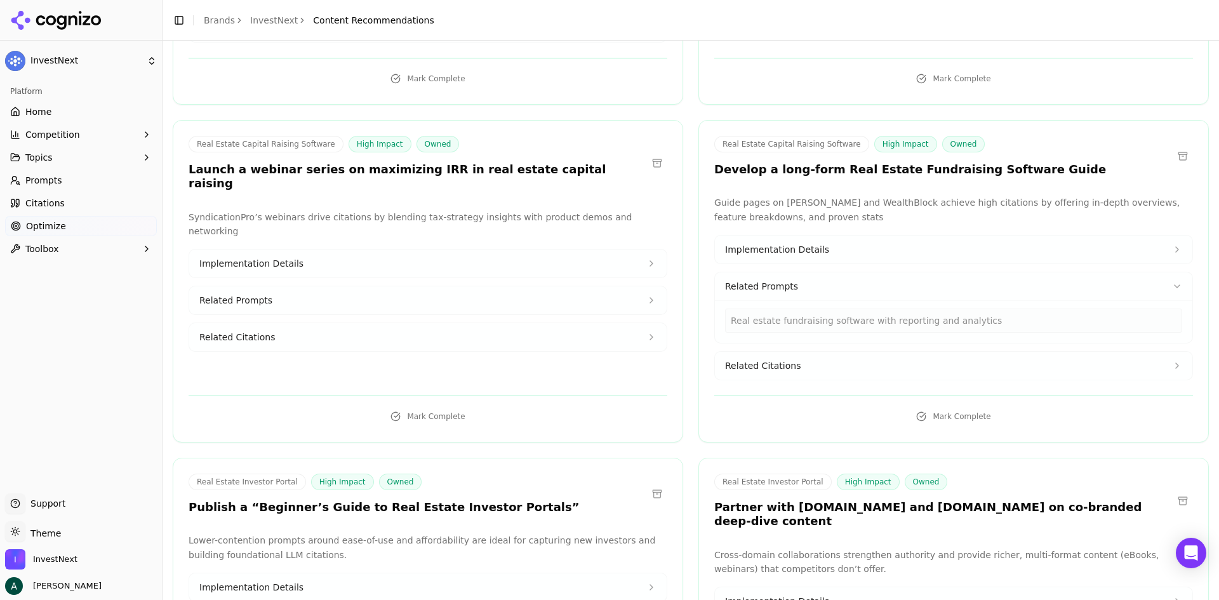
click at [781, 359] on span "Related Citations" at bounding box center [763, 365] width 76 height 13
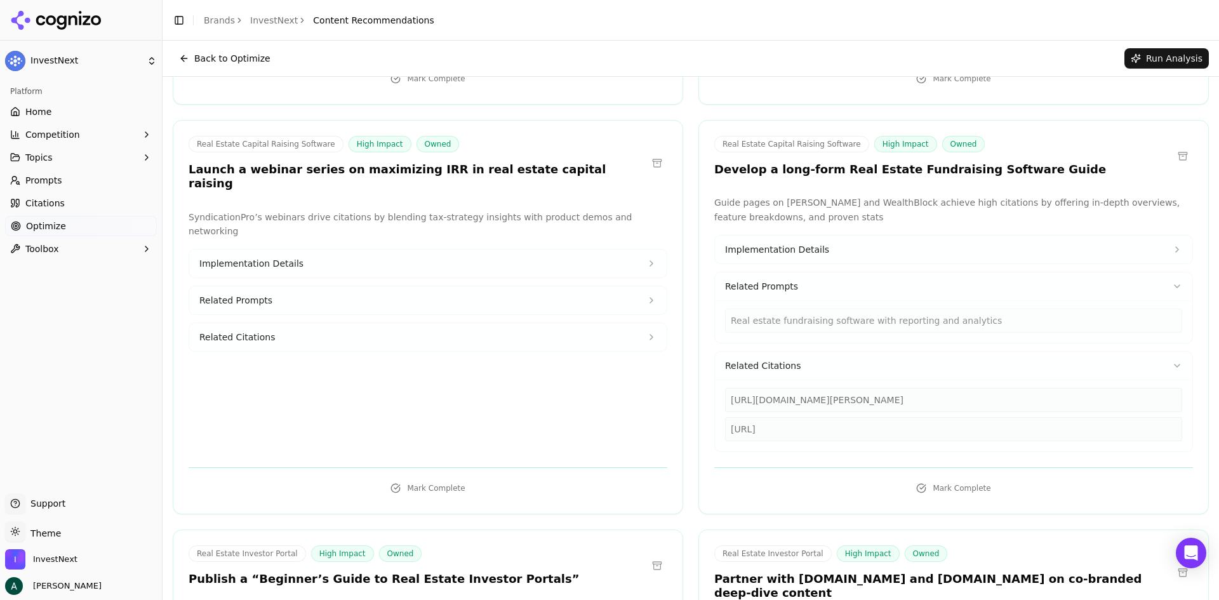
click at [918, 417] on div "[URL]" at bounding box center [953, 429] width 457 height 24
copy div "[URL]"
click at [868, 388] on div "[URL][DOMAIN_NAME][PERSON_NAME]" at bounding box center [953, 400] width 457 height 24
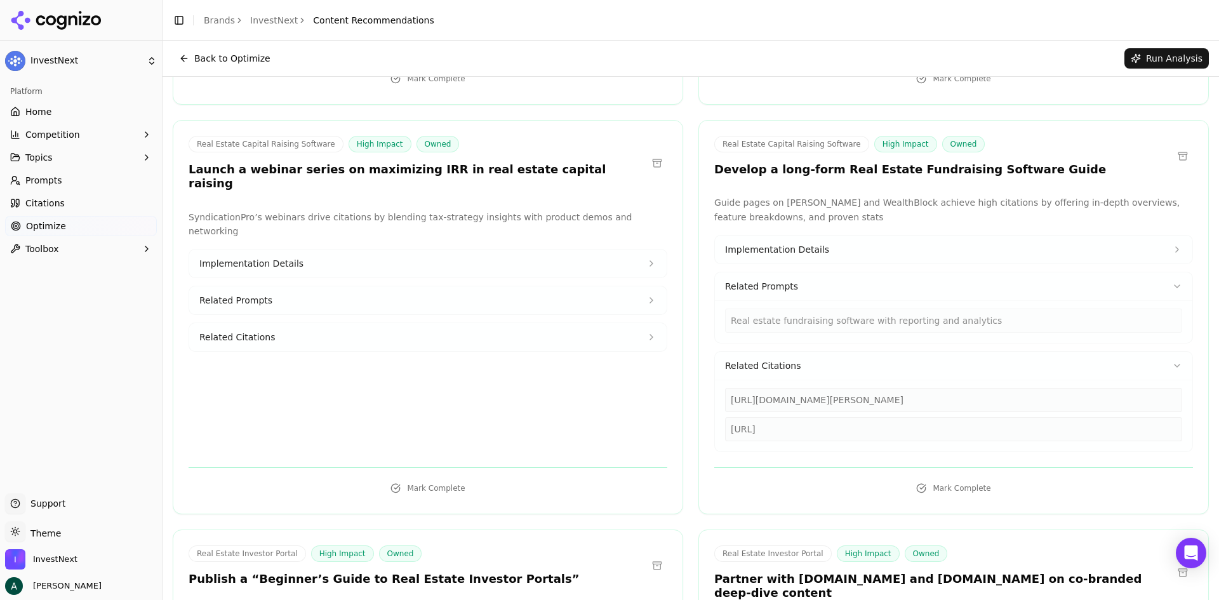
click at [868, 388] on div "[URL][DOMAIN_NAME][PERSON_NAME]" at bounding box center [953, 400] width 457 height 24
copy div "[URL][DOMAIN_NAME][PERSON_NAME]"
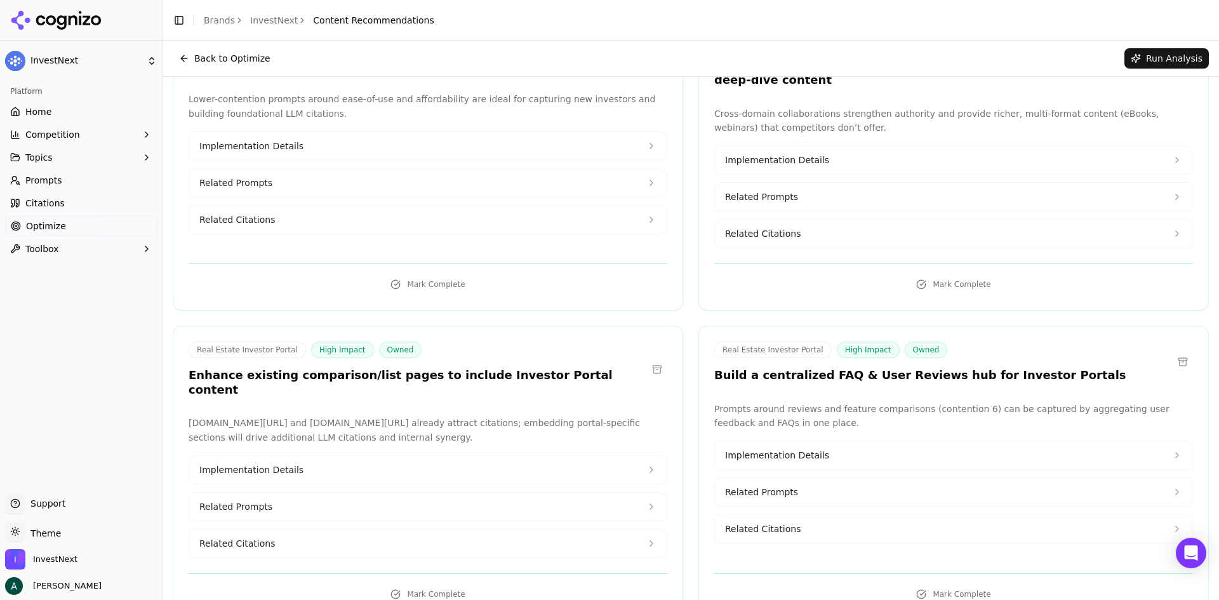
scroll to position [3491, 0]
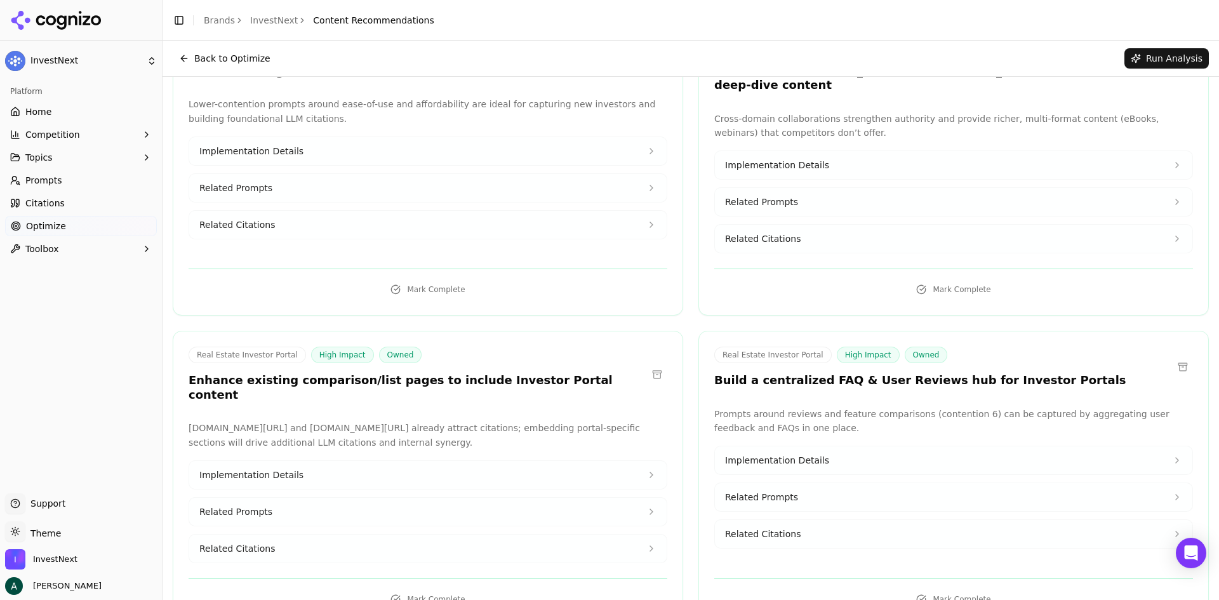
click at [1024, 483] on button "Related Prompts" at bounding box center [953, 497] width 477 height 28
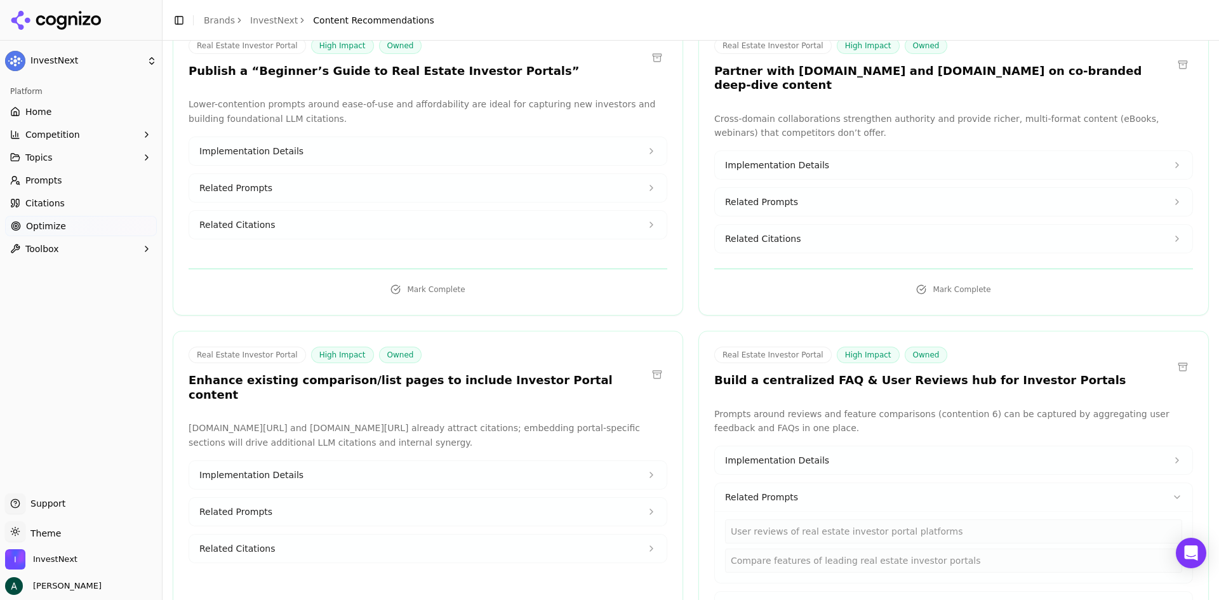
scroll to position [3555, 0]
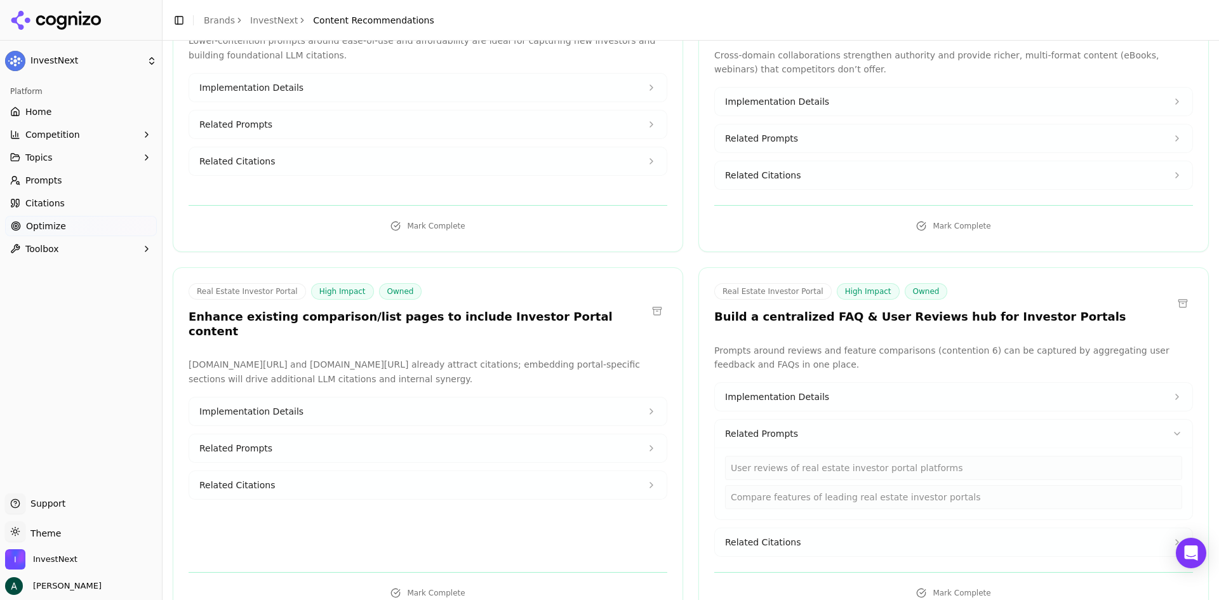
click at [875, 528] on button "Related Citations" at bounding box center [953, 542] width 477 height 28
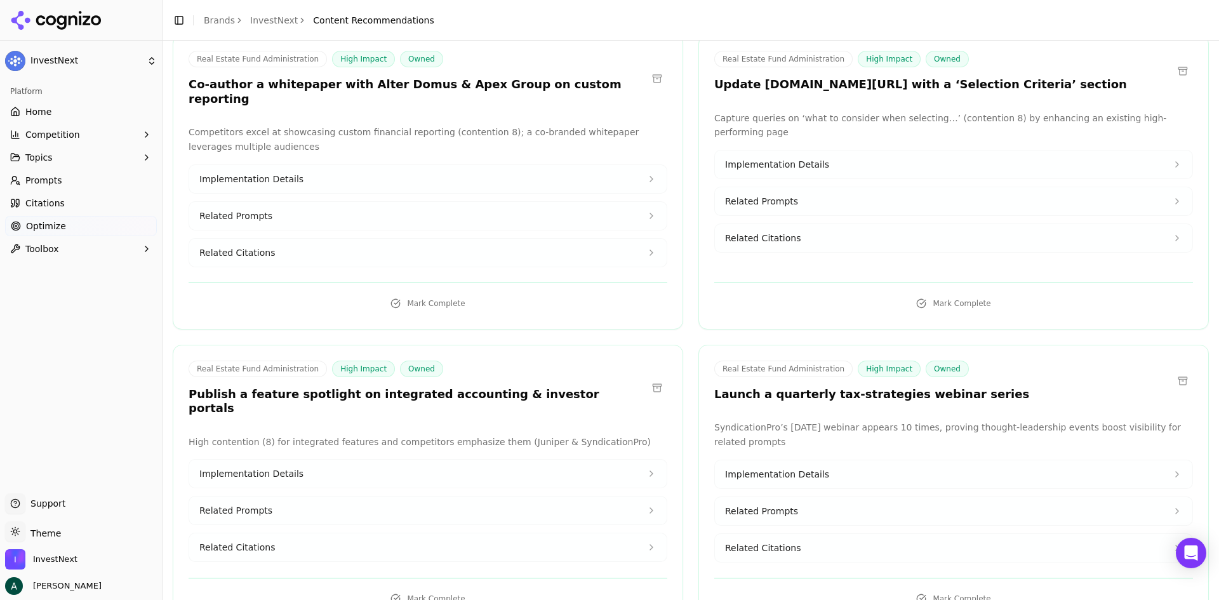
scroll to position [5205, 0]
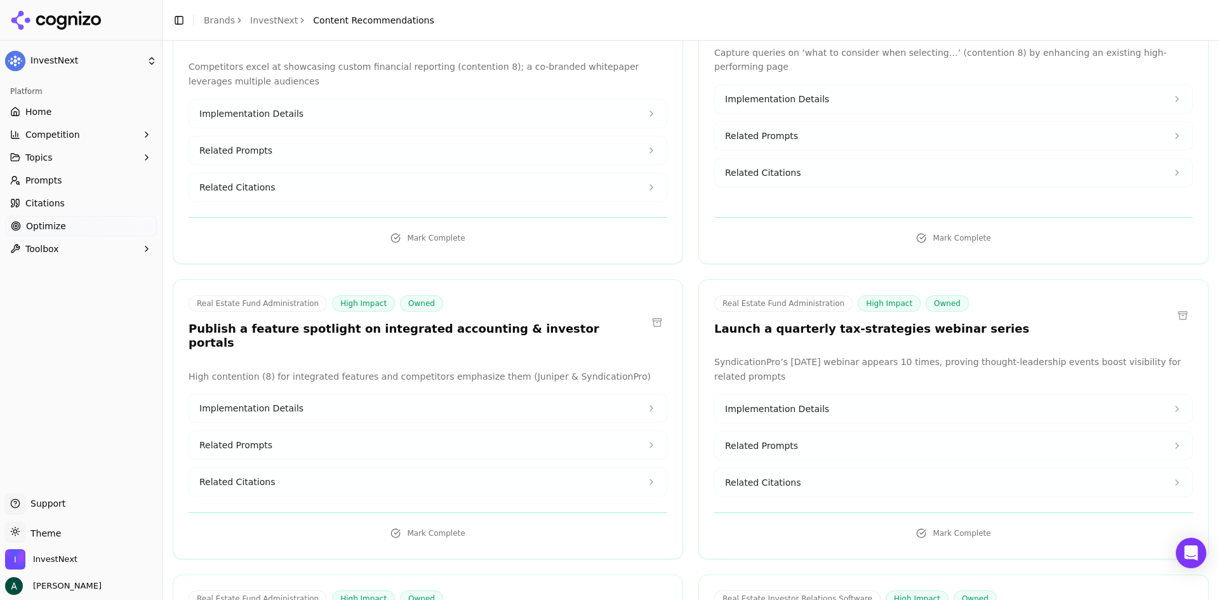
click at [385, 322] on h3 "Publish a feature spotlight on integrated accounting & investor portals" at bounding box center [418, 336] width 458 height 29
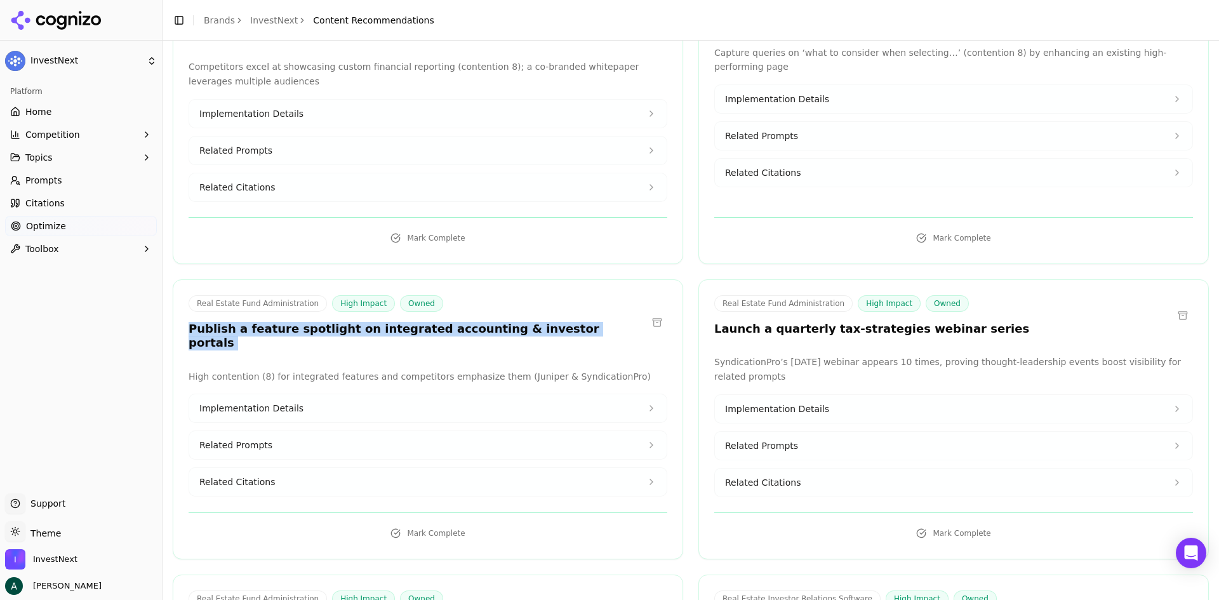
click at [385, 322] on h3 "Publish a feature spotlight on integrated accounting & investor portals" at bounding box center [418, 336] width 458 height 29
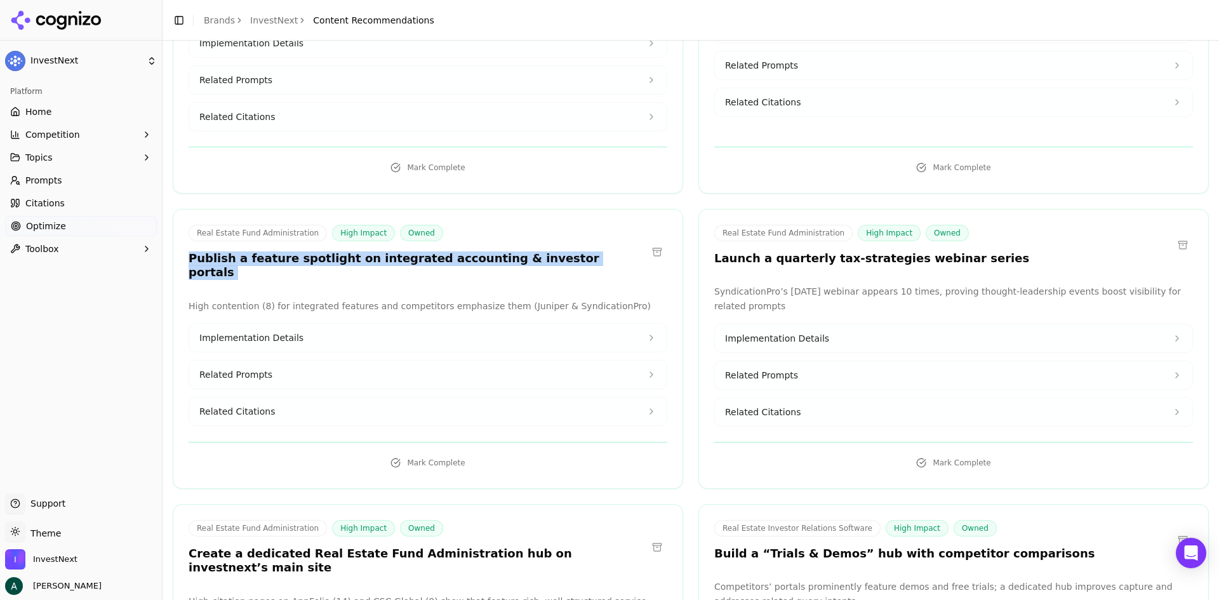
scroll to position [5459, 0]
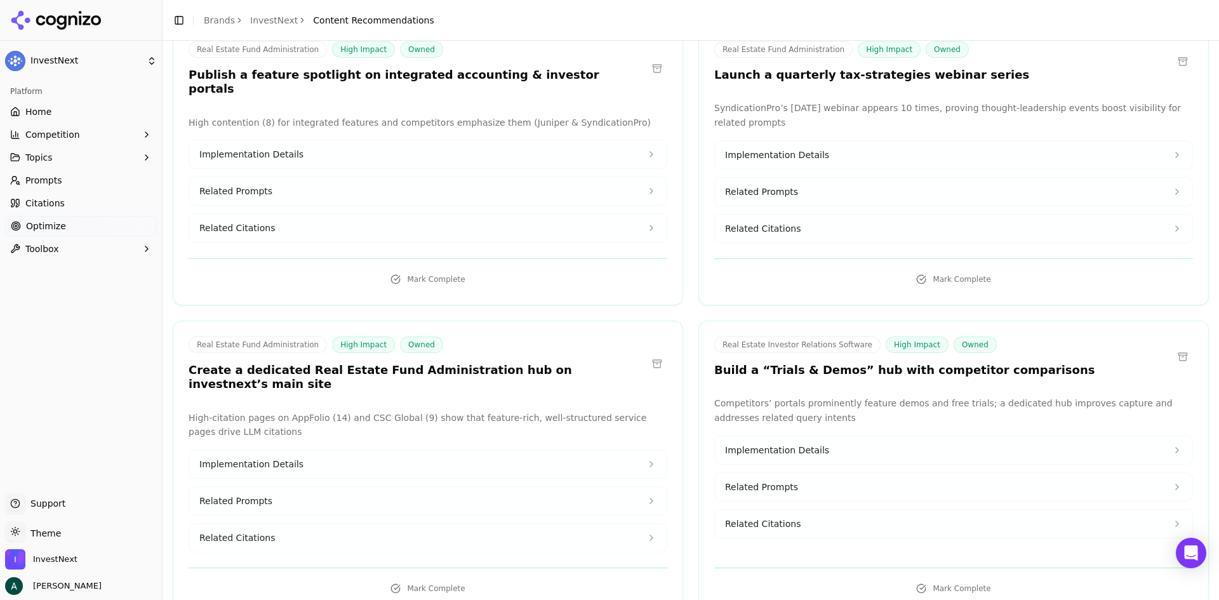
click at [374, 363] on h3 "Create a dedicated Real Estate Fund Administration hub on investnext’s main site" at bounding box center [418, 377] width 458 height 29
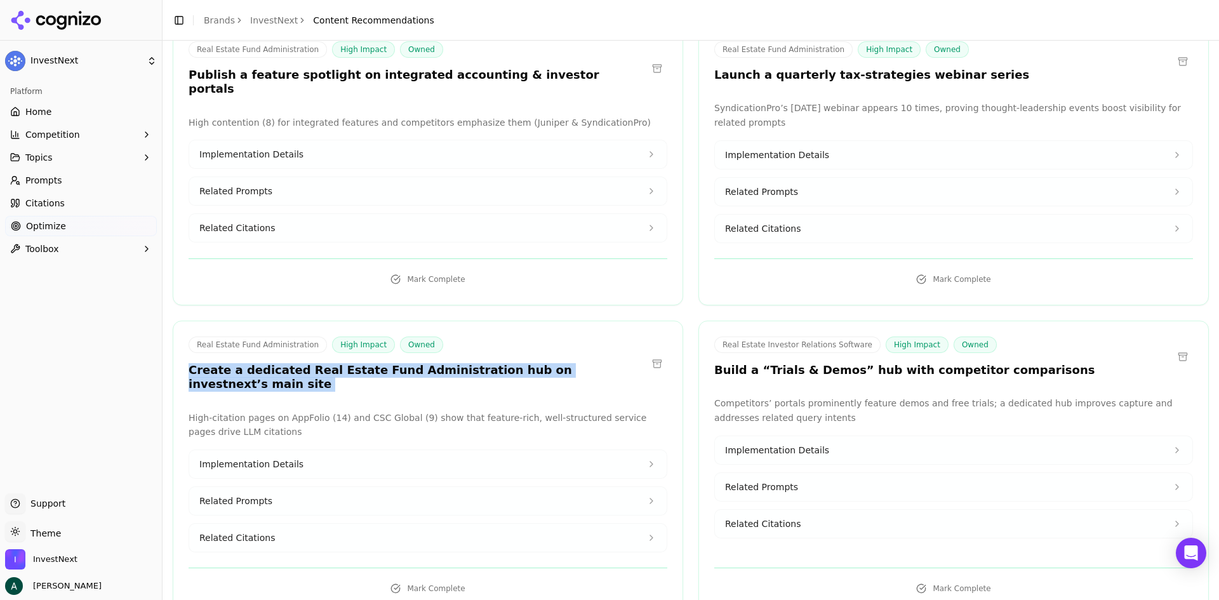
click at [374, 363] on h3 "Create a dedicated Real Estate Fund Administration hub on investnext’s main site" at bounding box center [418, 377] width 458 height 29
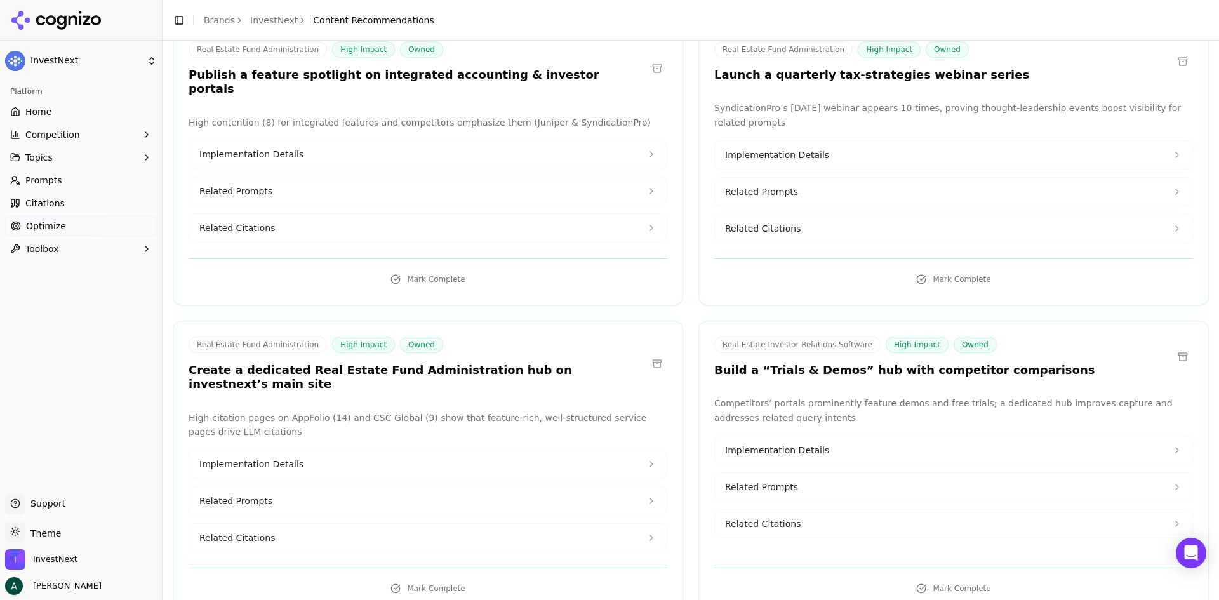
click at [759, 363] on h3 "Build a “Trials & Demos” hub with competitor comparisons" at bounding box center [904, 370] width 380 height 15
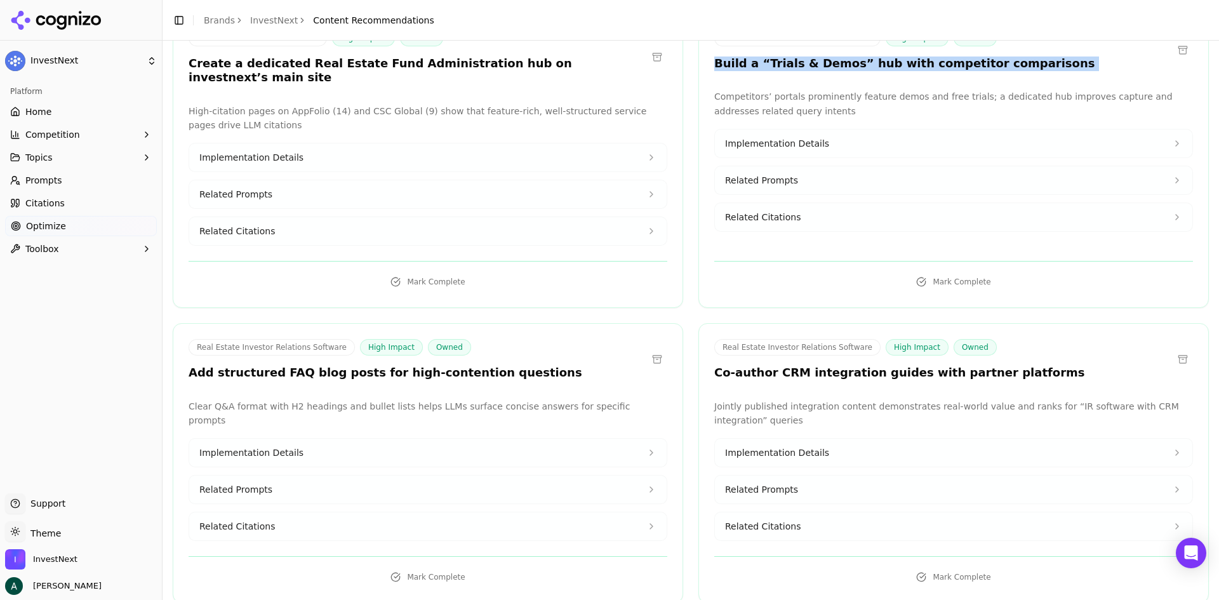
scroll to position [5776, 0]
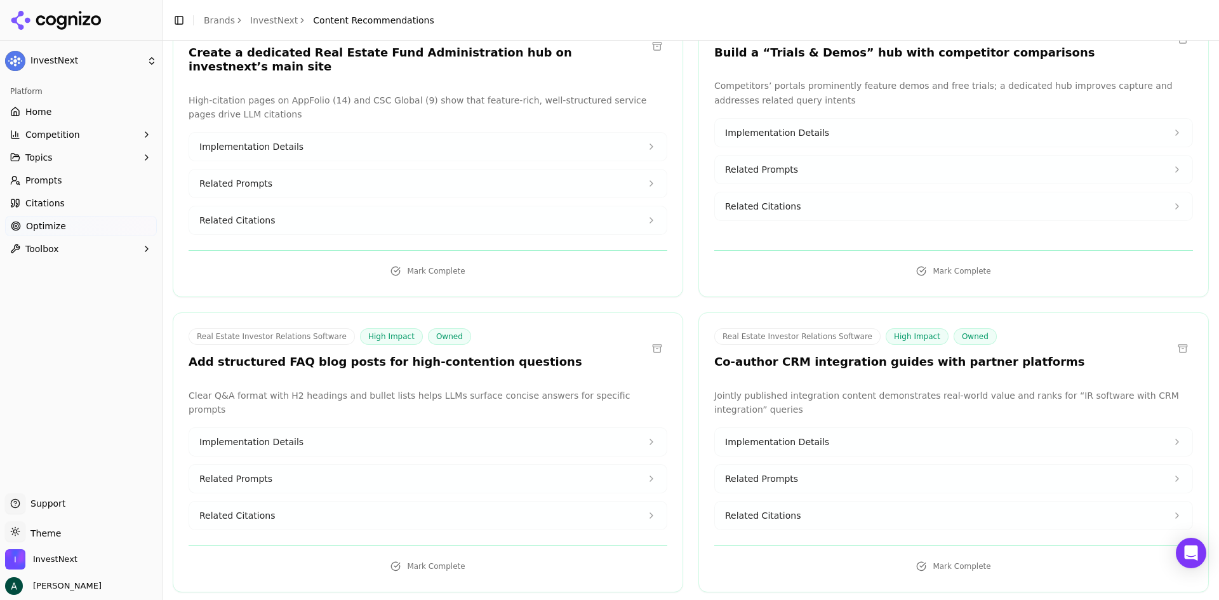
click at [422, 355] on h3 "Add structured FAQ blog posts for high-contention questions" at bounding box center [386, 362] width 394 height 15
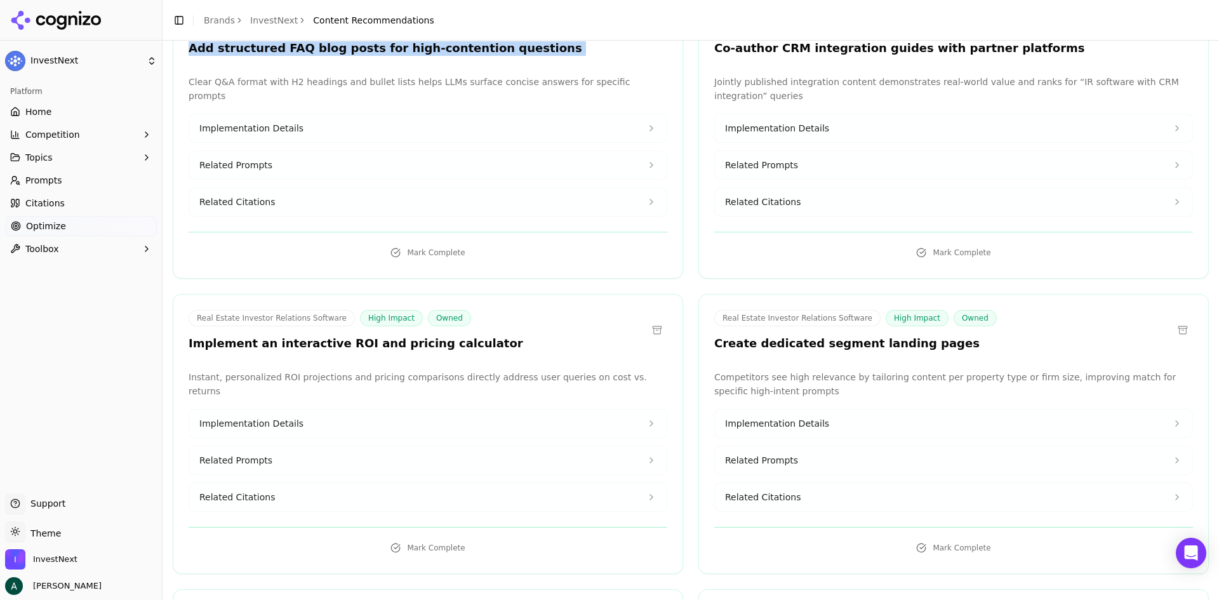
scroll to position [6093, 0]
